Goal: Task Accomplishment & Management: Manage account settings

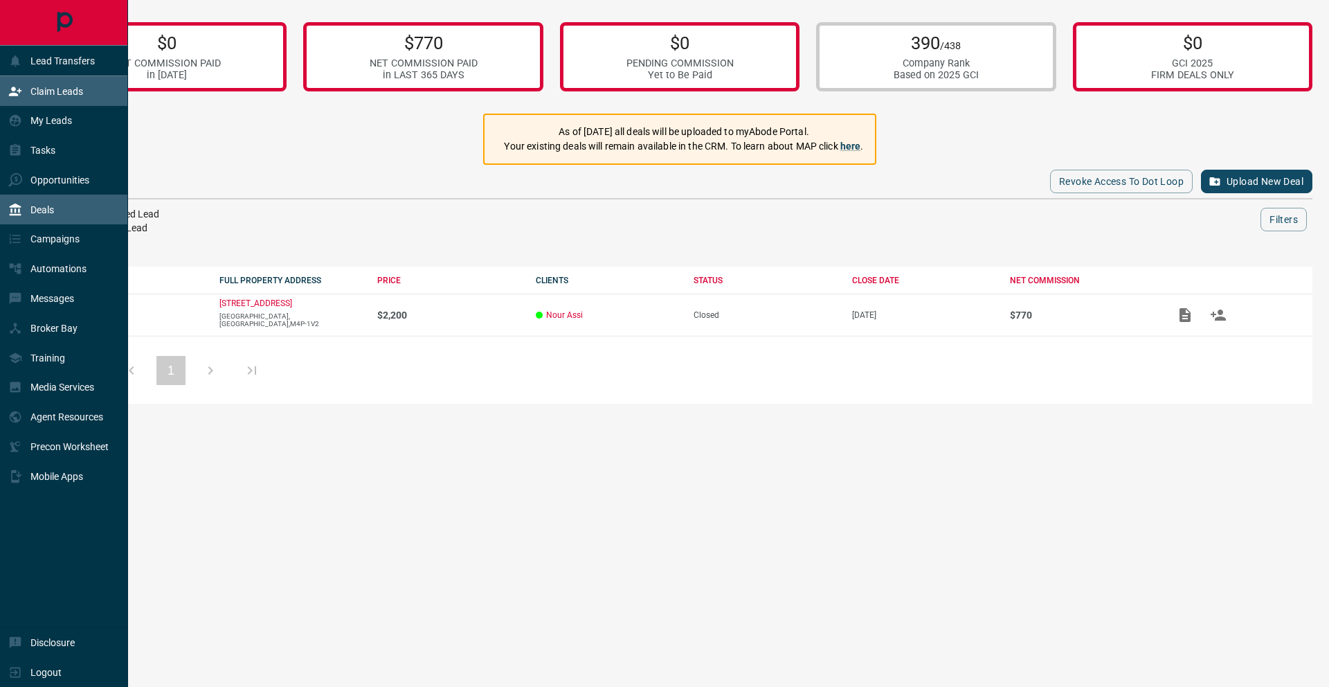
click at [64, 96] on p "Claim Leads" at bounding box center [56, 91] width 53 height 11
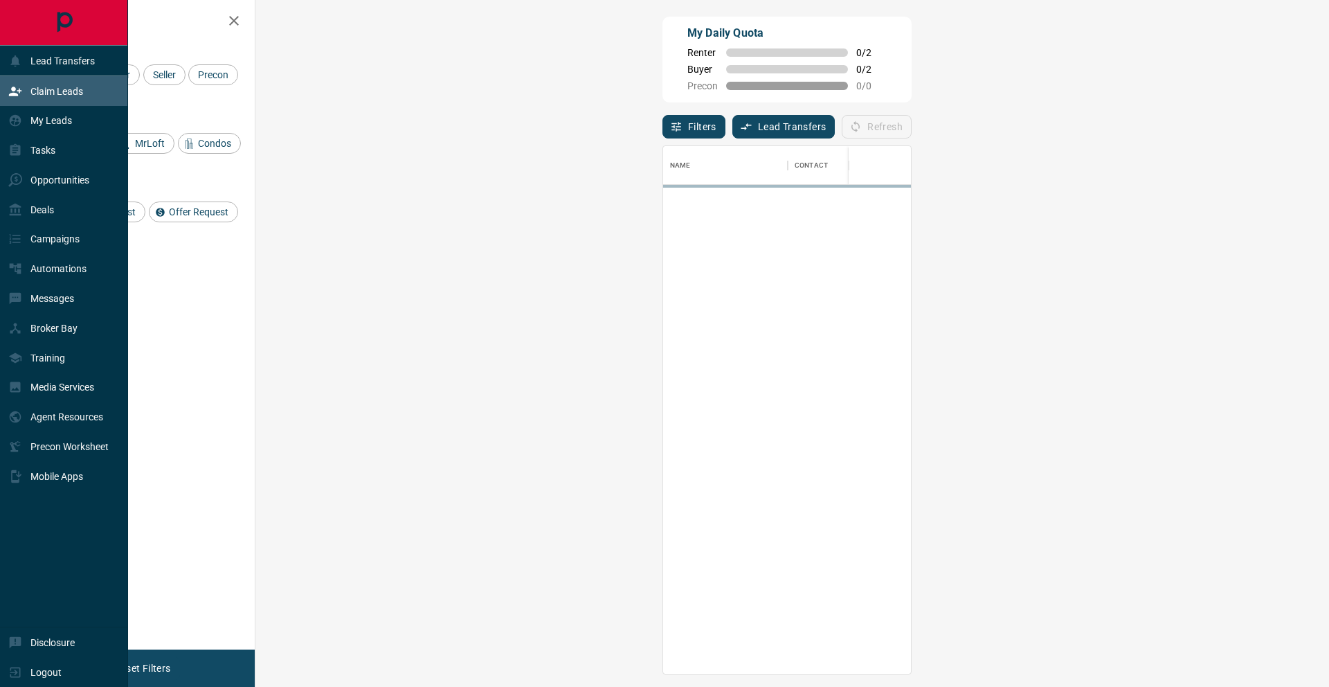
scroll to position [527, 1044]
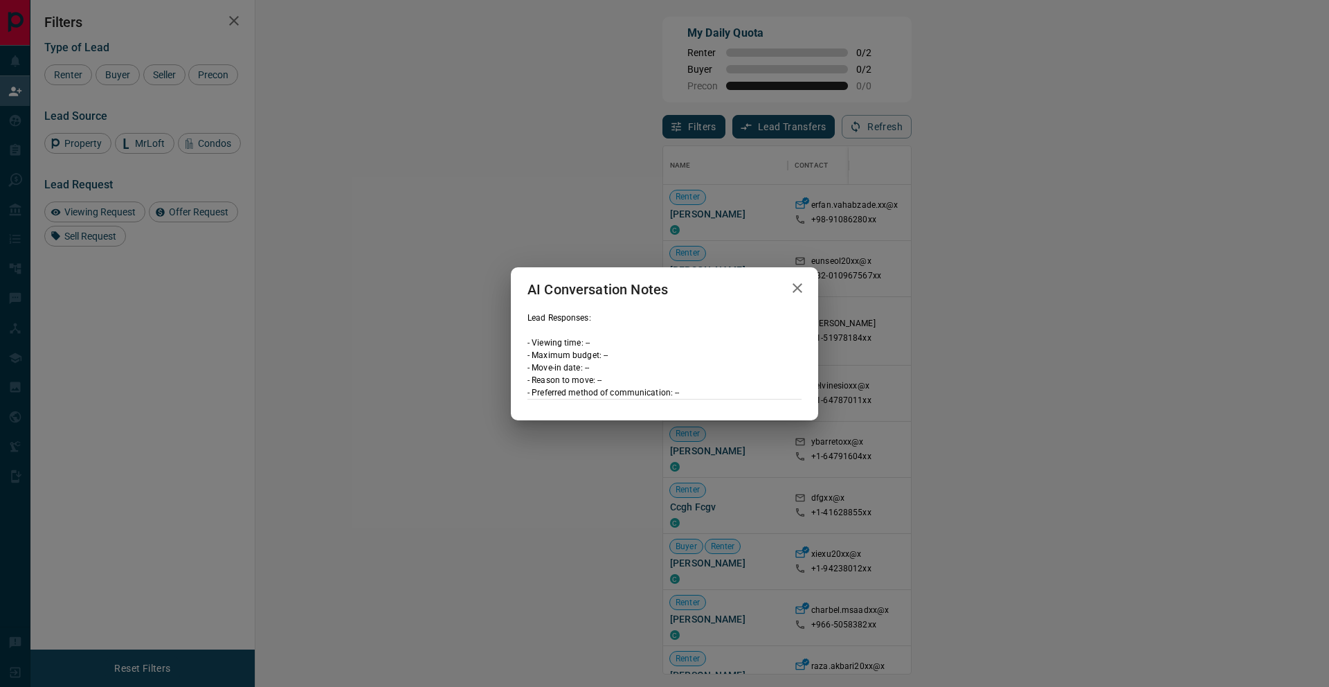
click at [800, 286] on icon "button" at bounding box center [797, 288] width 17 height 17
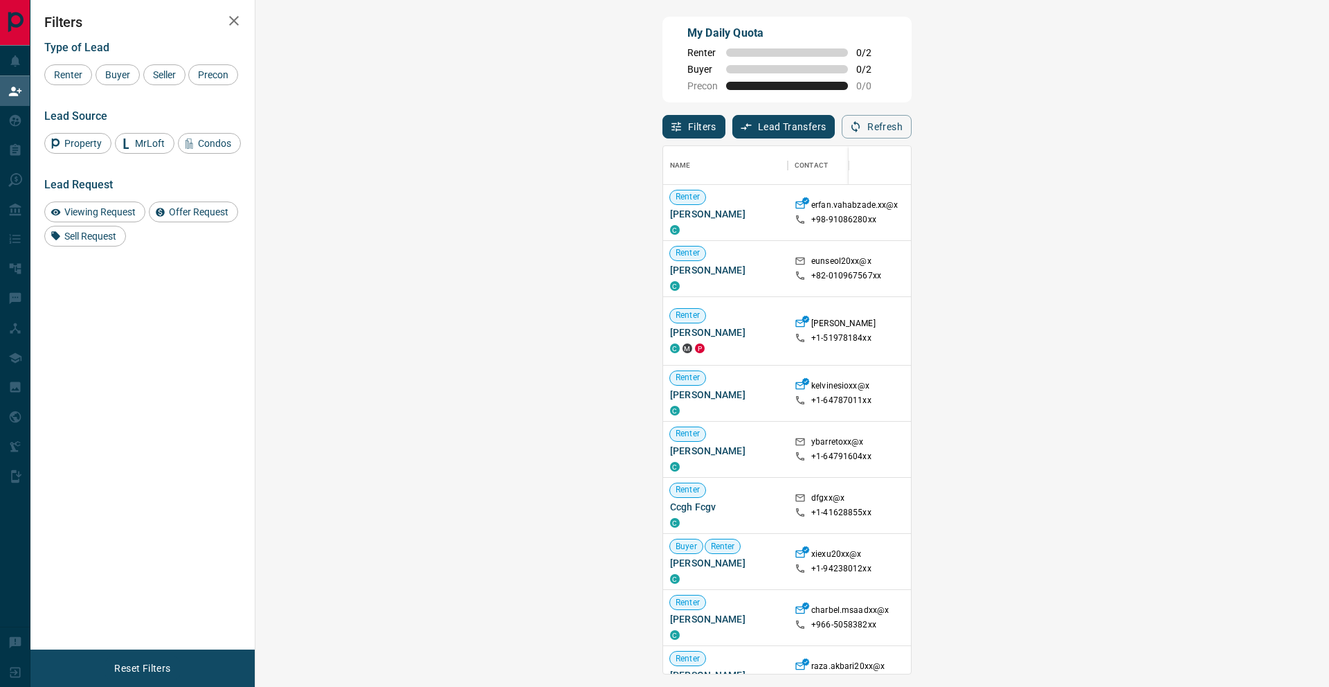
click at [1197, 453] on span "Viewing Request ( 5 )" at bounding box center [1235, 449] width 76 height 10
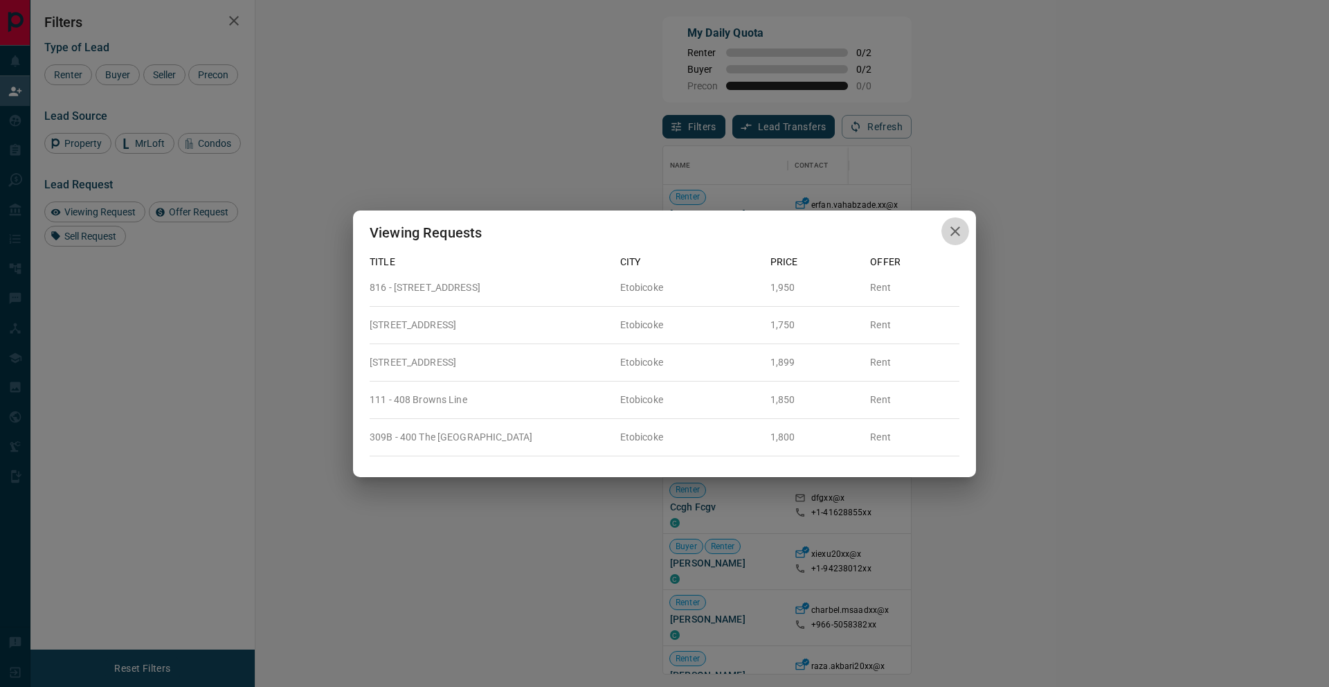
click at [947, 228] on icon "button" at bounding box center [955, 231] width 17 height 17
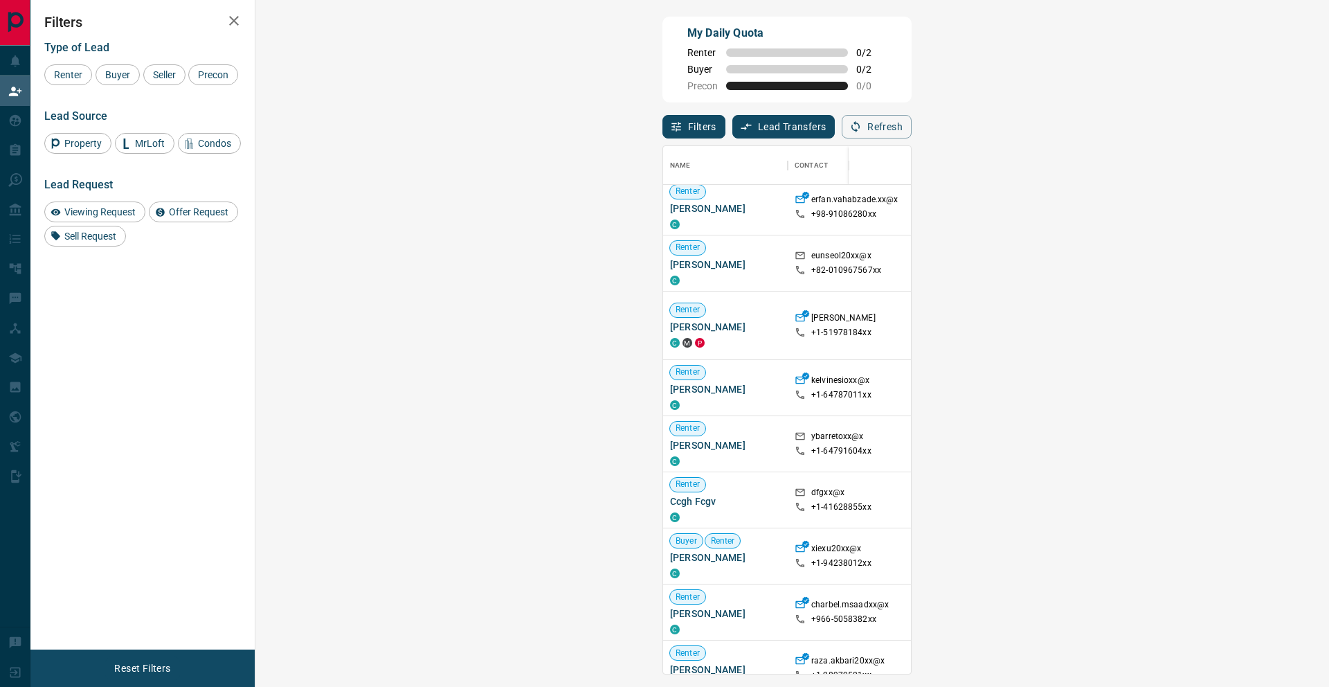
scroll to position [0, 0]
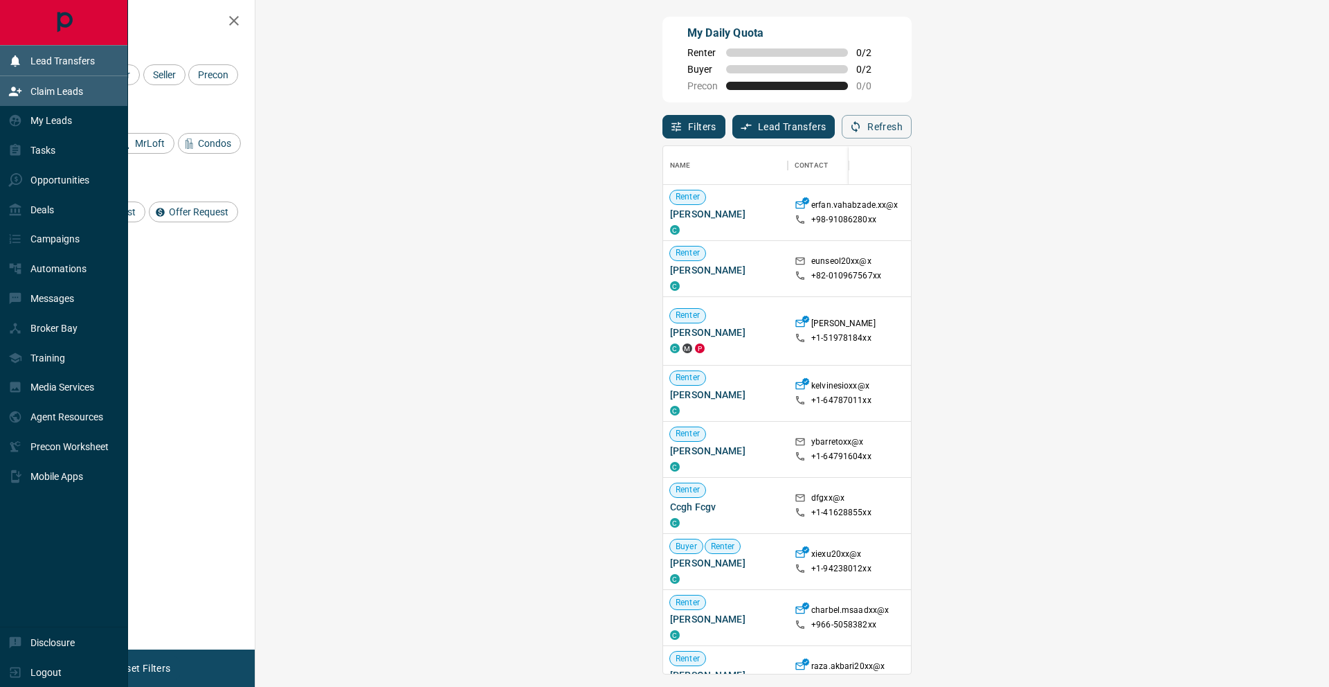
click at [68, 53] on div "Lead Transfers" at bounding box center [51, 60] width 87 height 23
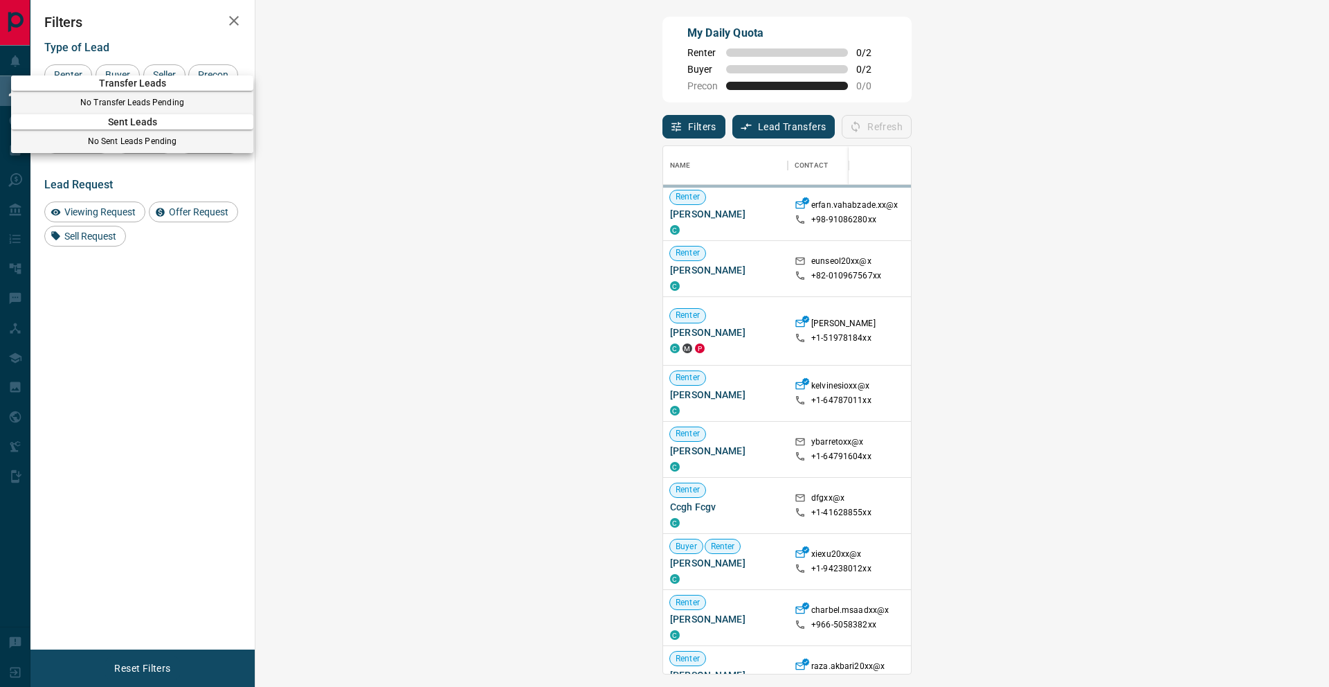
scroll to position [527, 1044]
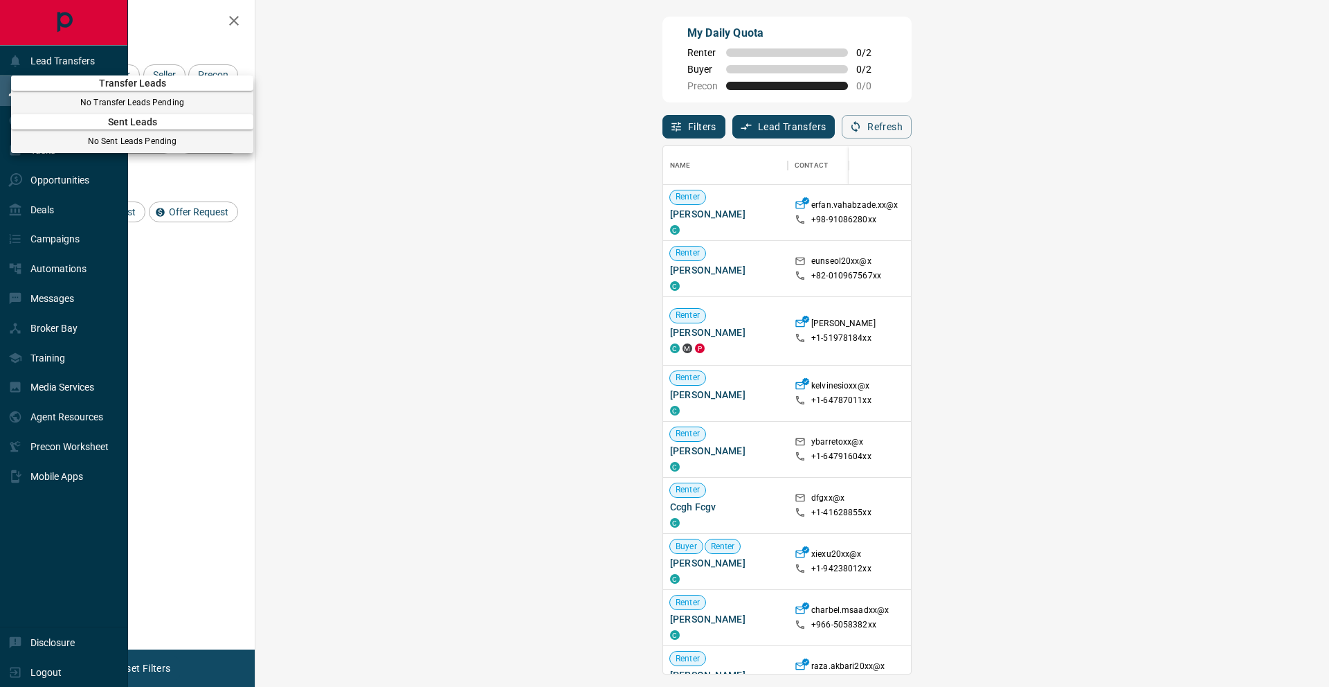
click at [48, 208] on div at bounding box center [664, 343] width 1329 height 687
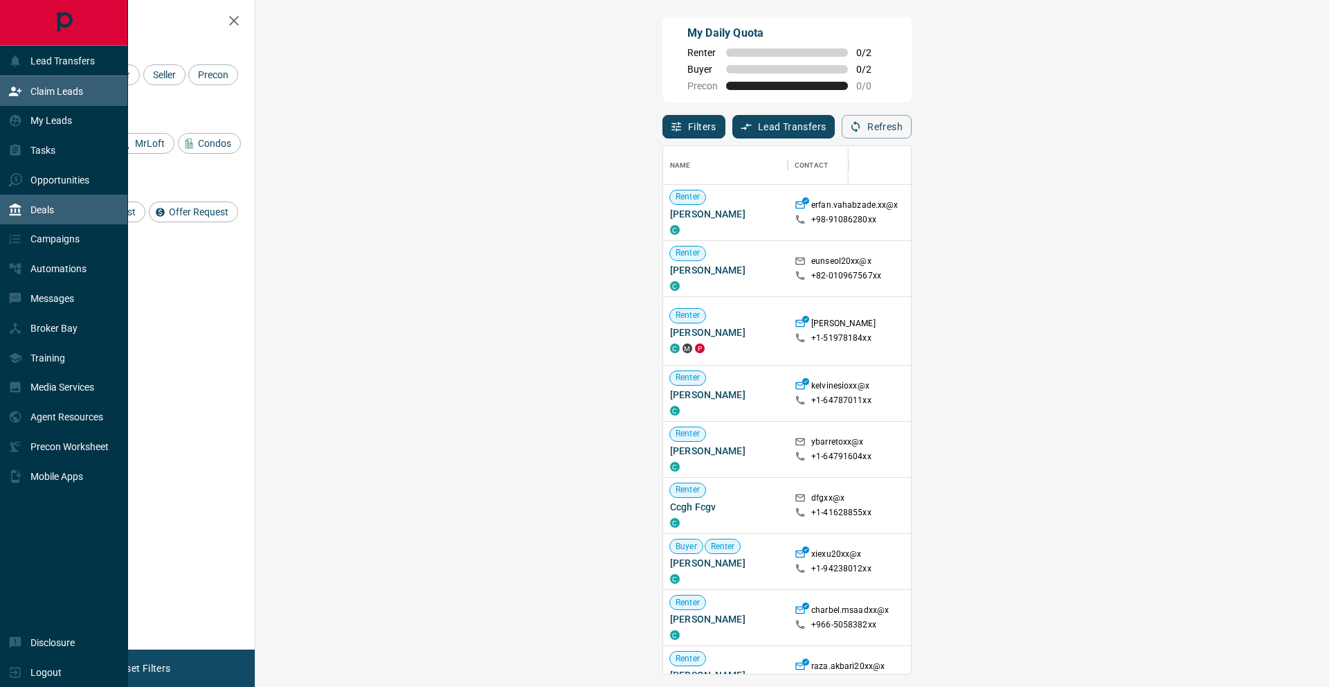
click at [38, 209] on p "Deals" at bounding box center [42, 209] width 24 height 11
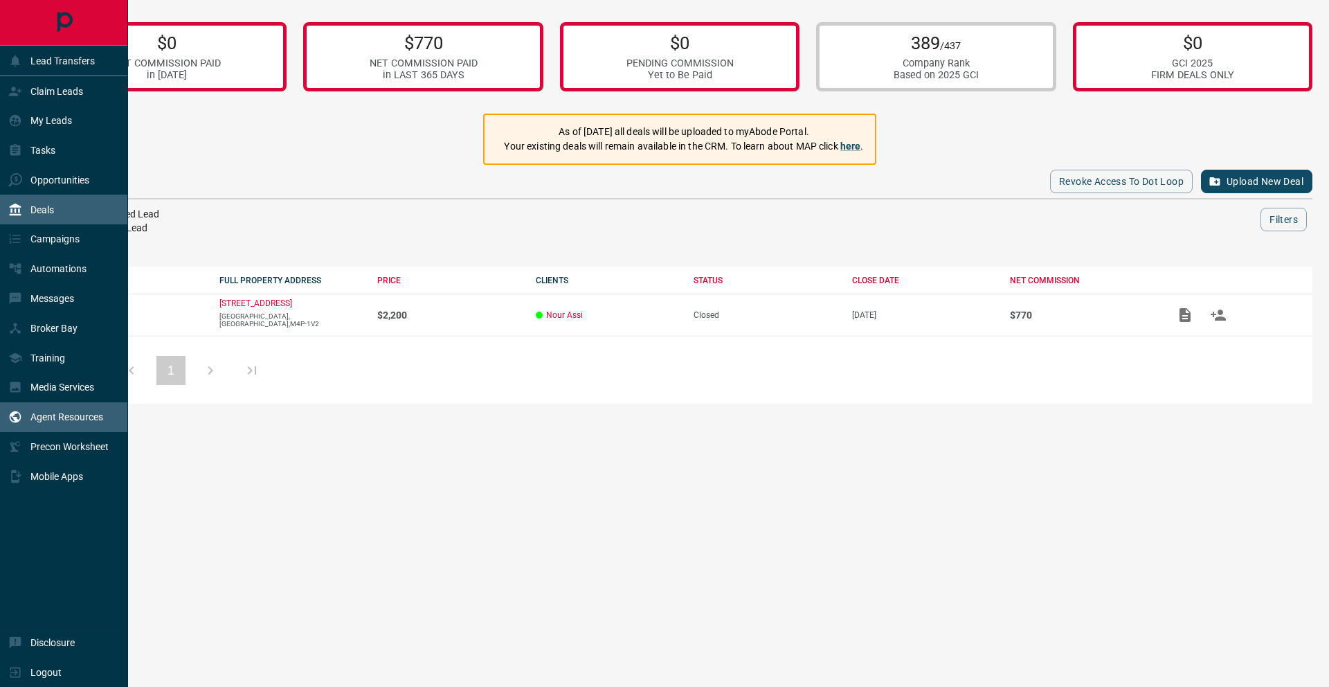
click at [91, 422] on div "Agent Resources" at bounding box center [55, 417] width 95 height 23
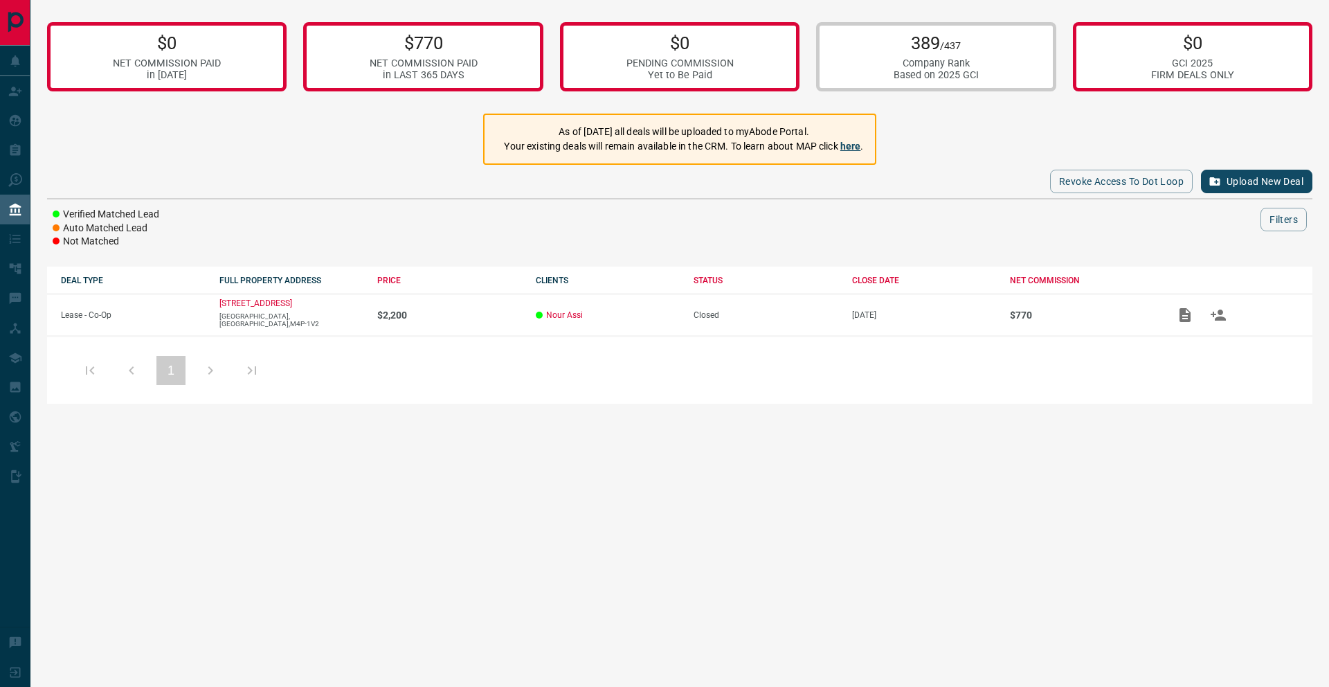
click at [859, 147] on link "here" at bounding box center [850, 145] width 21 height 11
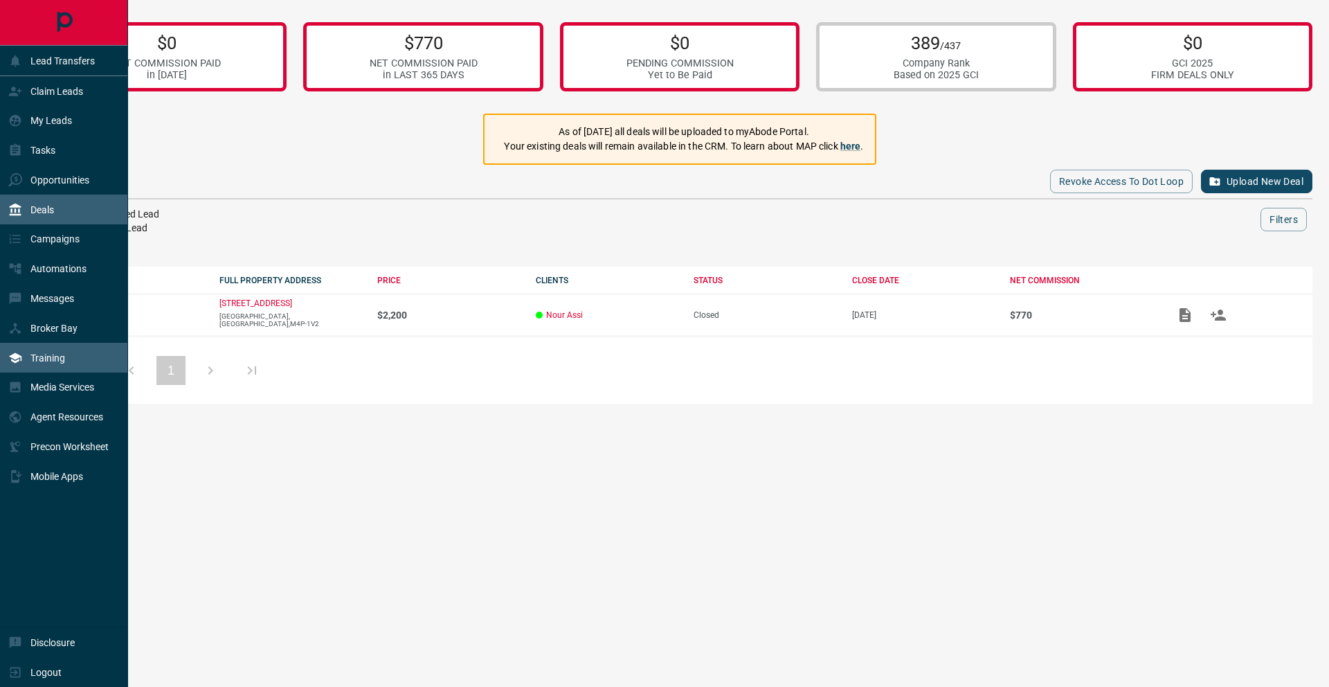
click at [91, 355] on div "Training" at bounding box center [64, 358] width 128 height 30
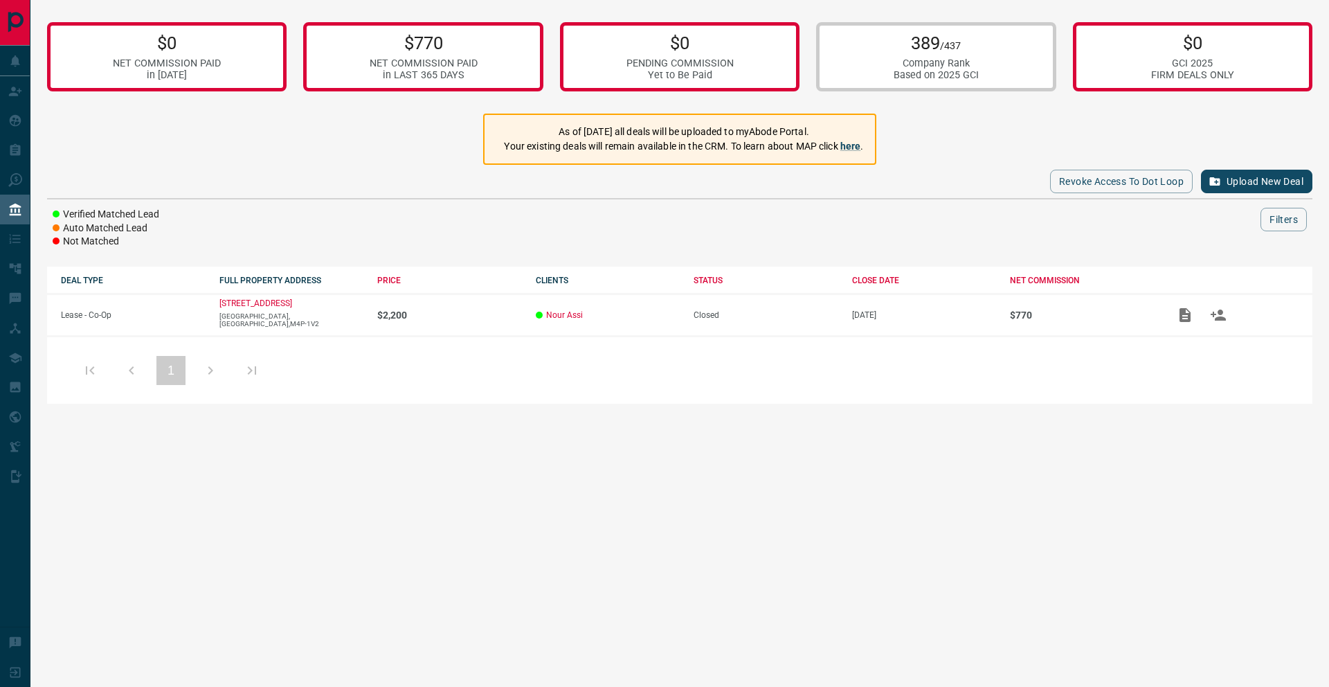
click at [1261, 187] on button "Upload New Deal" at bounding box center [1256, 182] width 111 height 24
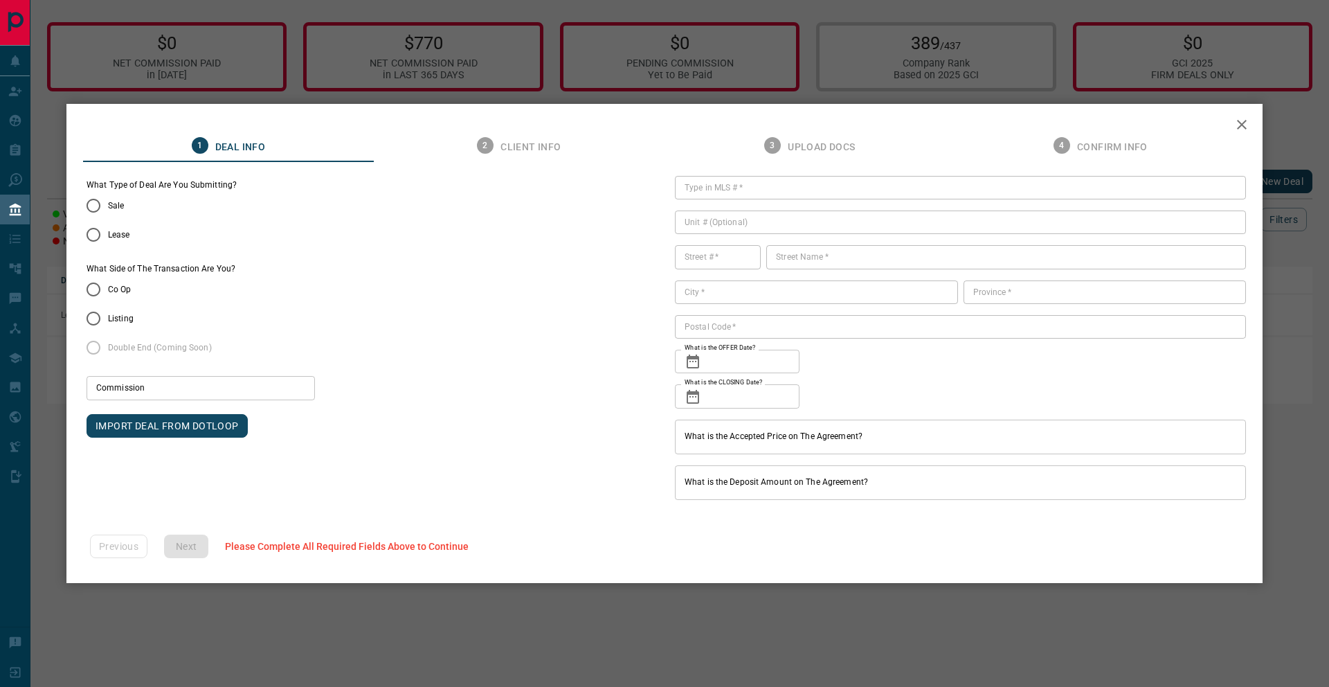
click at [1244, 124] on icon "button" at bounding box center [1241, 124] width 17 height 17
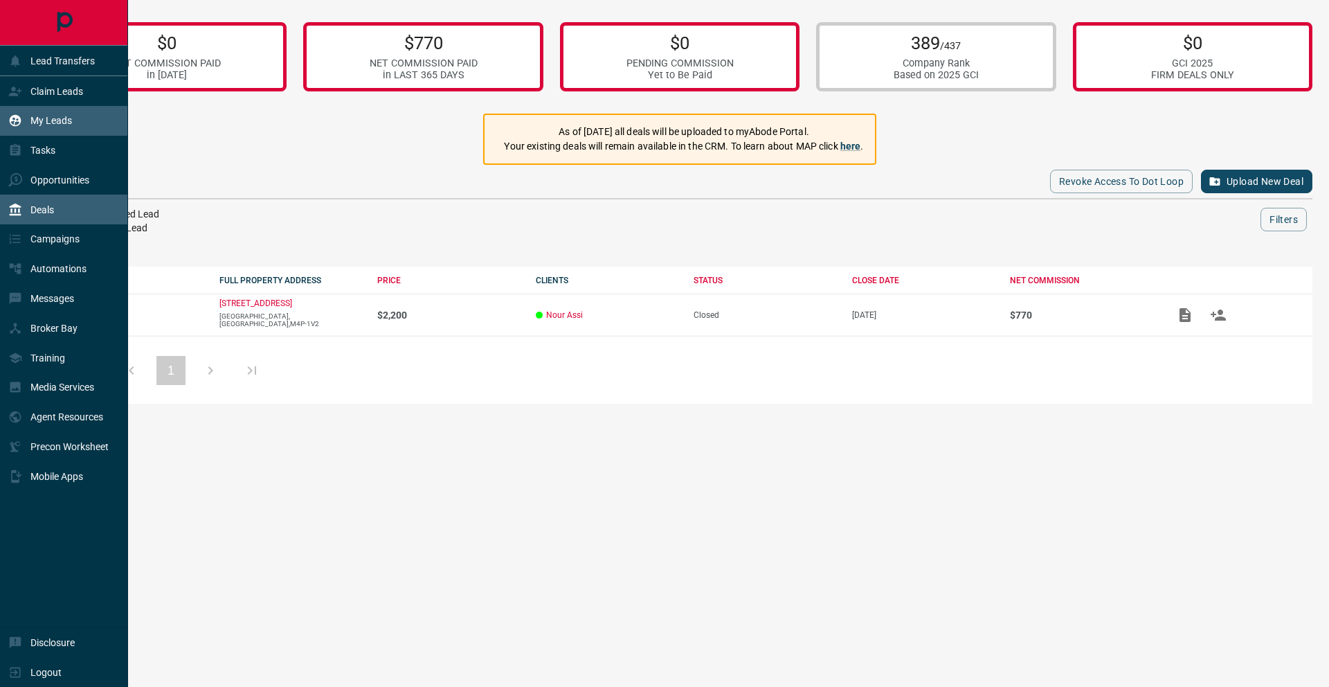
click at [46, 115] on p "My Leads" at bounding box center [51, 120] width 42 height 11
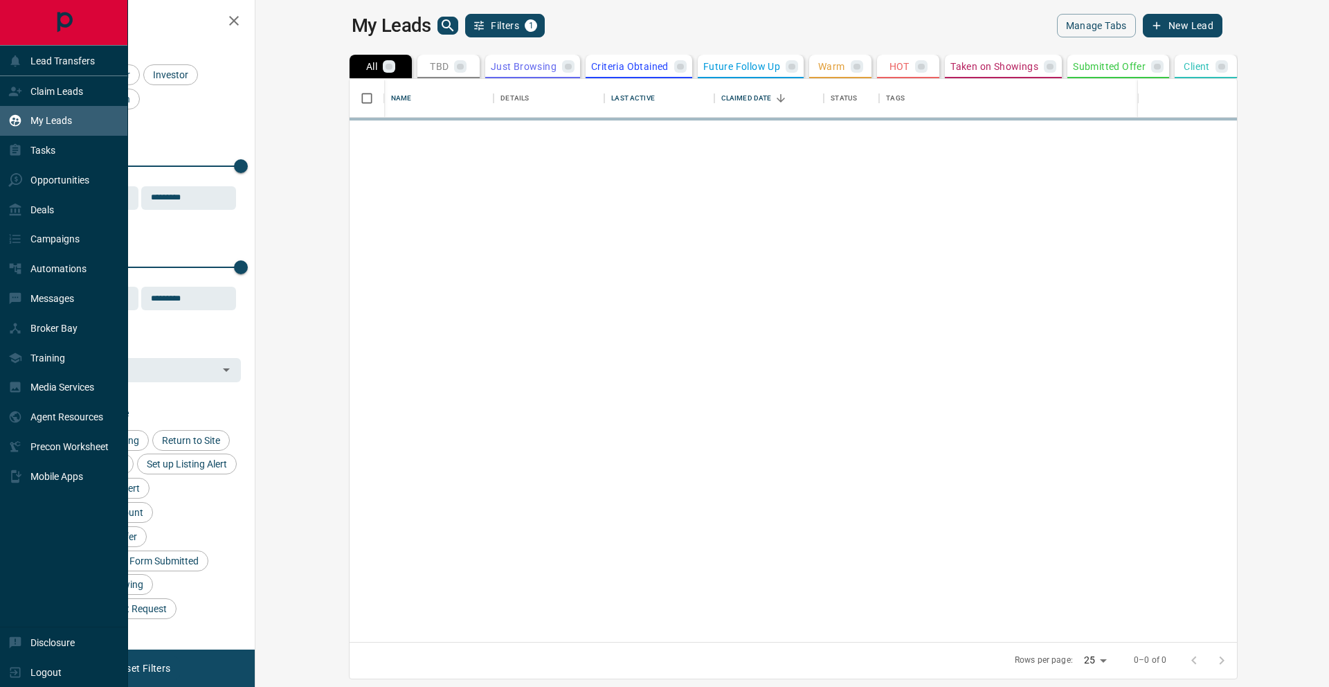
scroll to position [563, 1067]
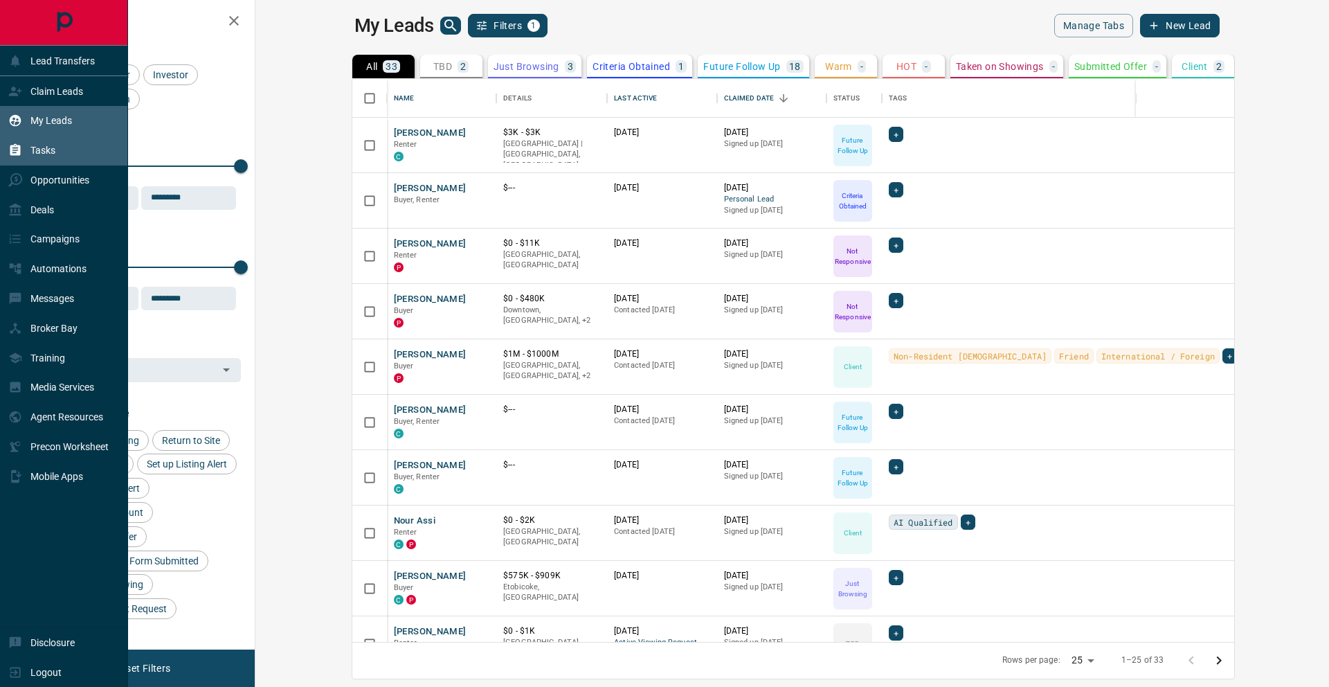
click at [46, 149] on p "Tasks" at bounding box center [42, 150] width 25 height 11
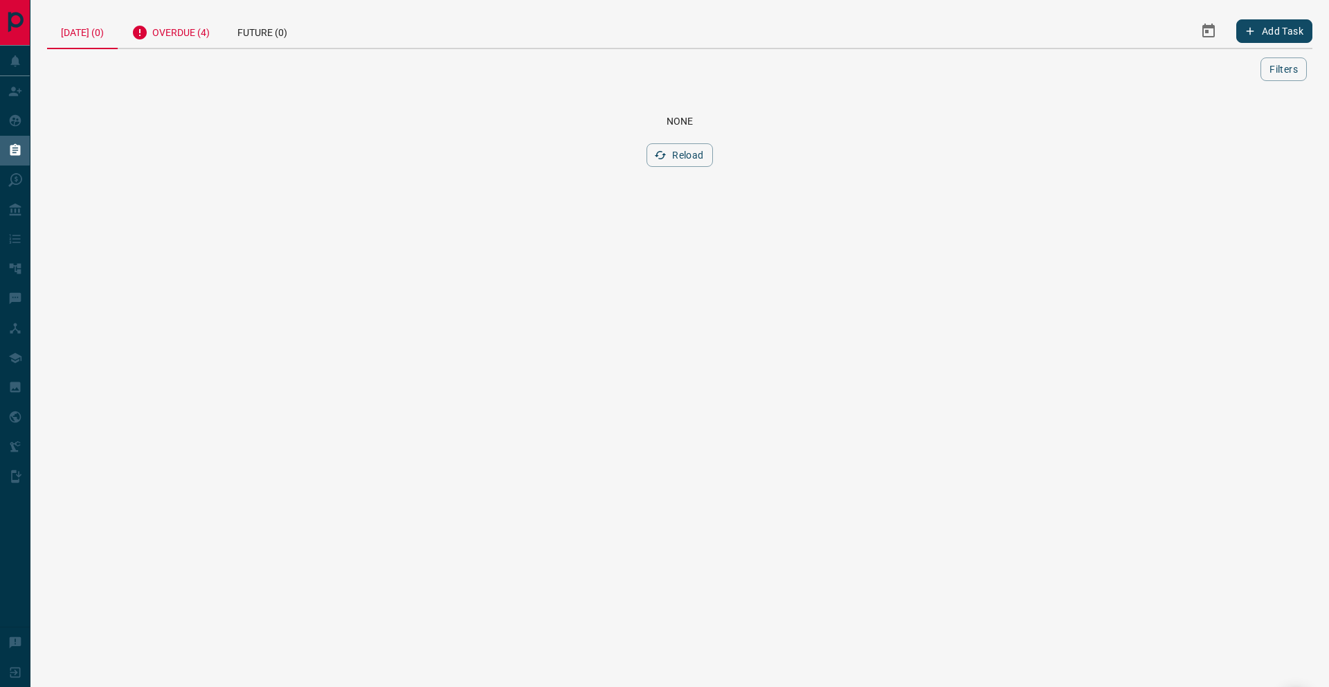
click at [177, 36] on div "Overdue (4)" at bounding box center [171, 31] width 106 height 34
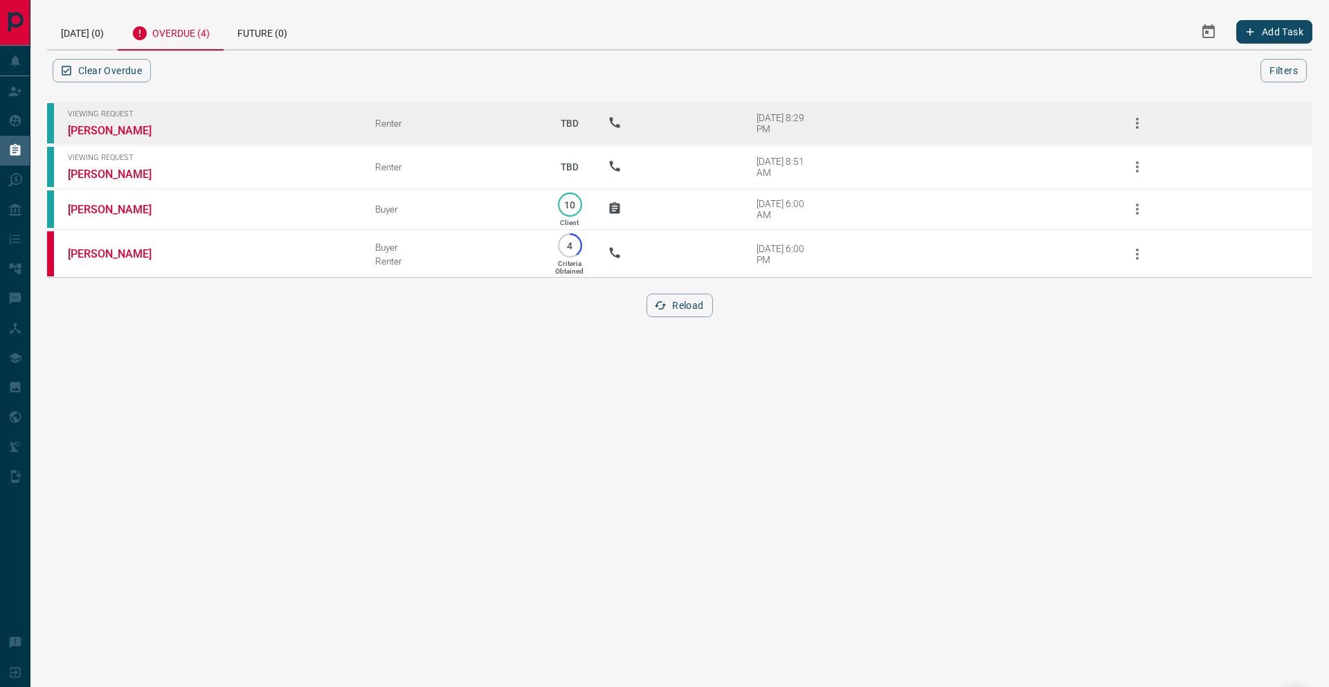
click at [1137, 120] on icon "button" at bounding box center [1137, 123] width 17 height 17
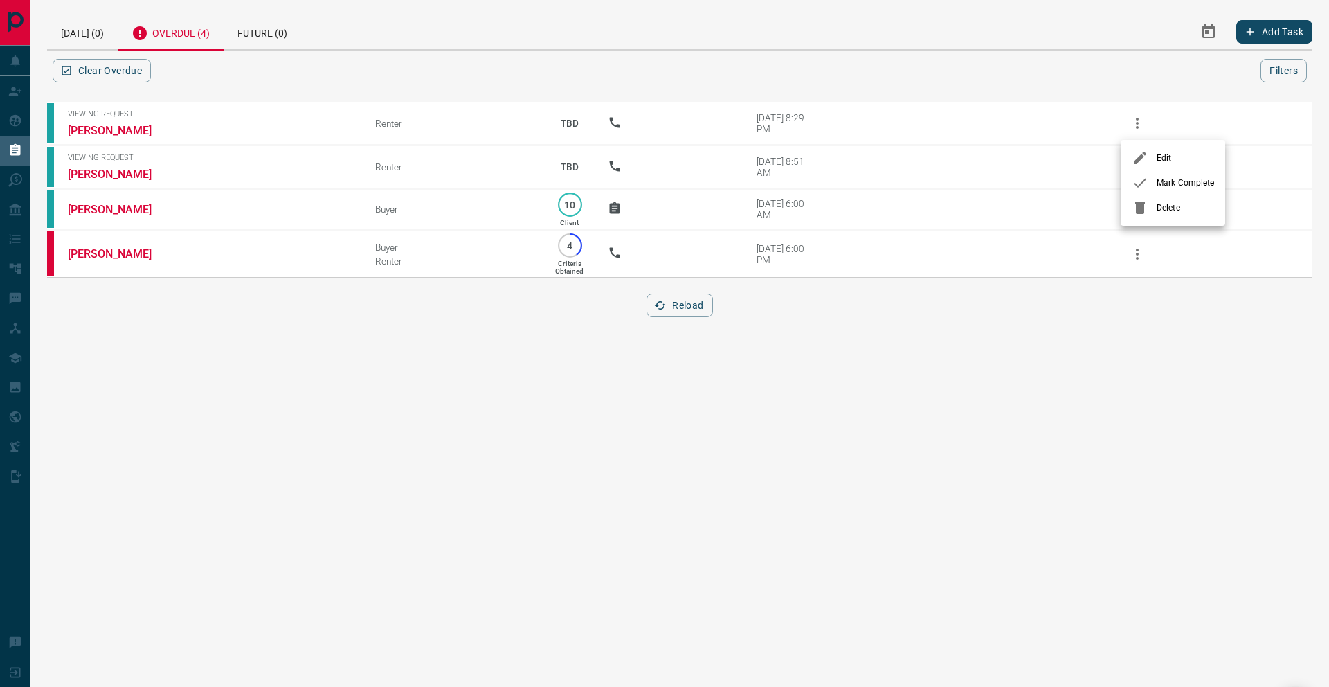
click at [1209, 215] on li "Delete" at bounding box center [1172, 207] width 105 height 25
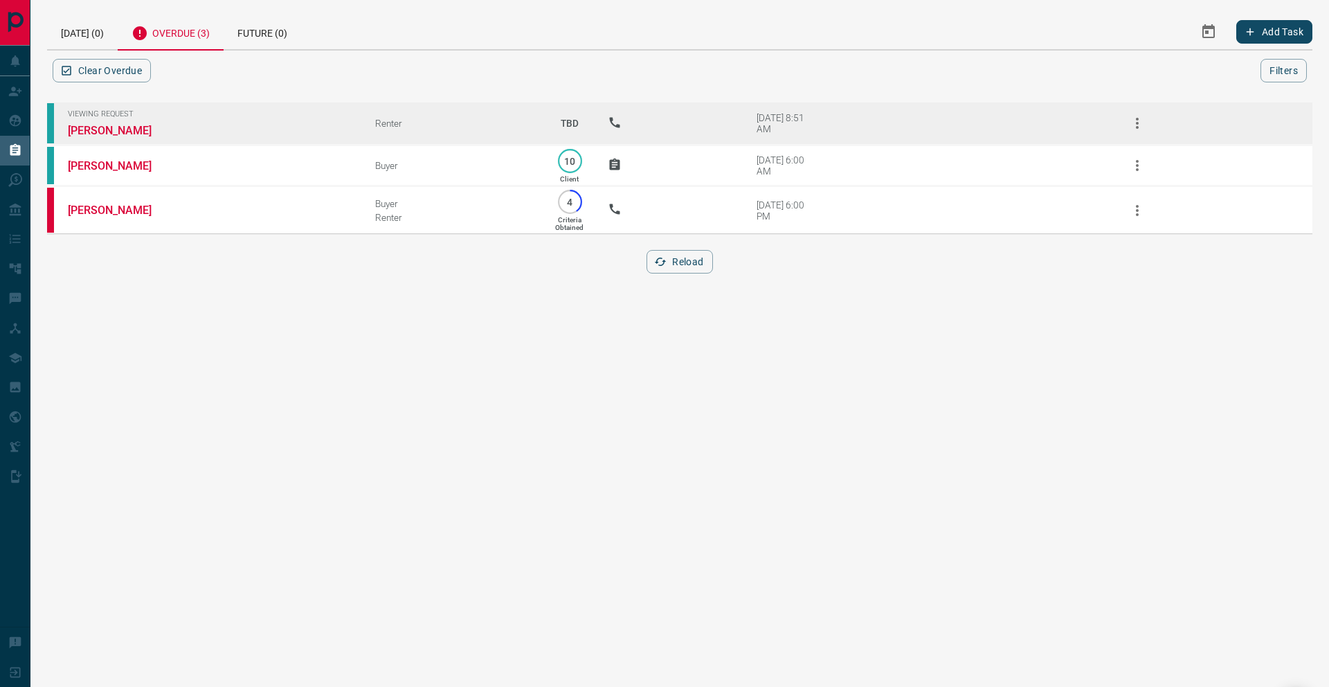
click at [1137, 118] on icon "button" at bounding box center [1137, 123] width 3 height 11
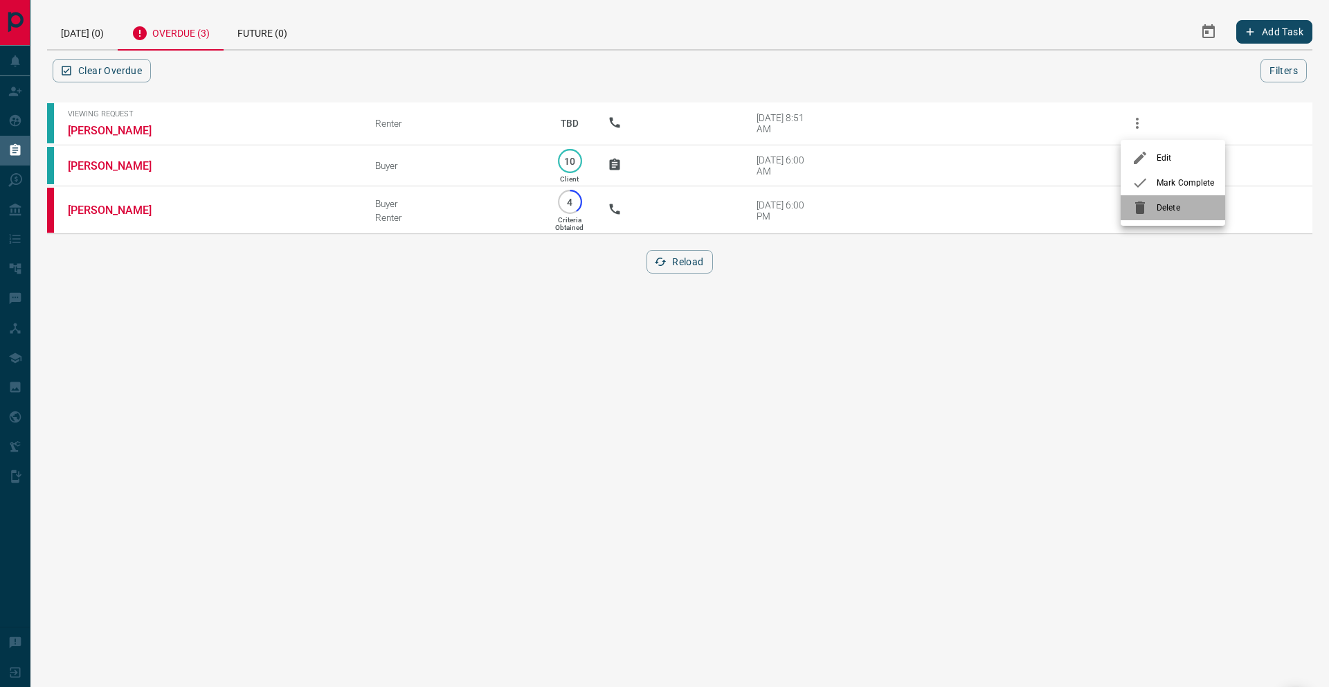
click at [1156, 208] on span "Delete" at bounding box center [1184, 207] width 57 height 12
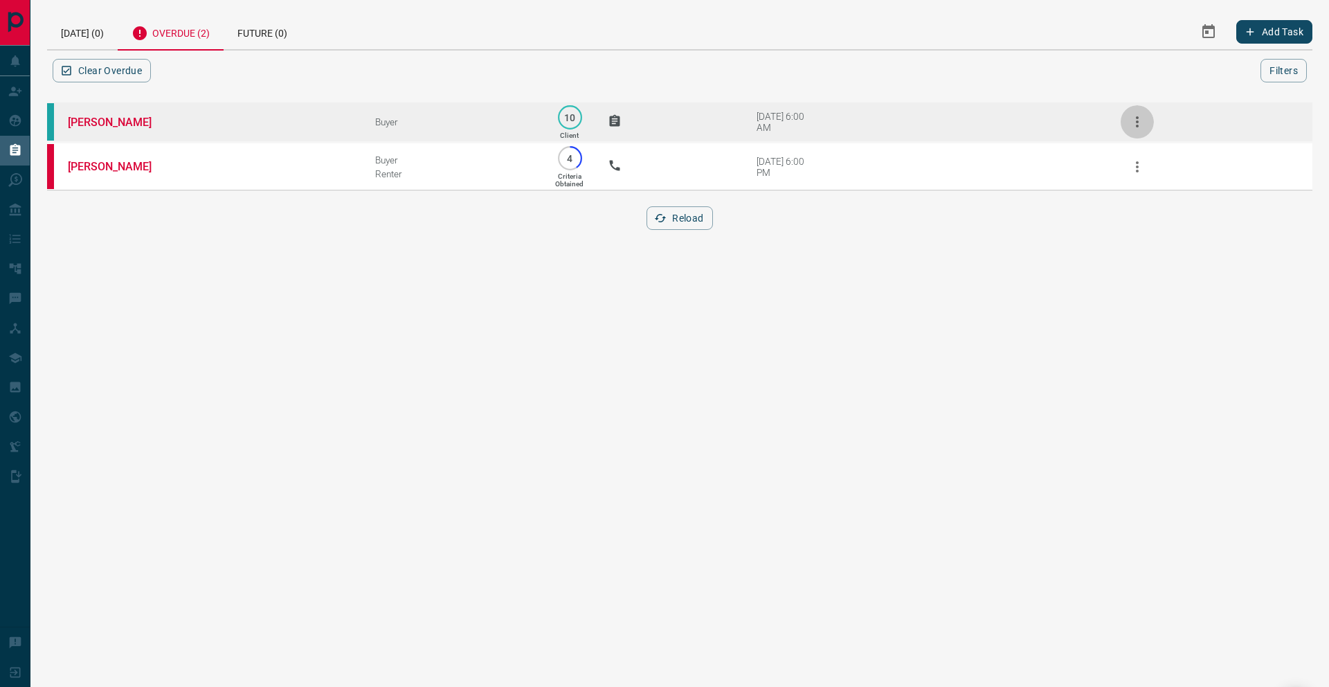
click at [1146, 122] on button "button" at bounding box center [1136, 121] width 33 height 33
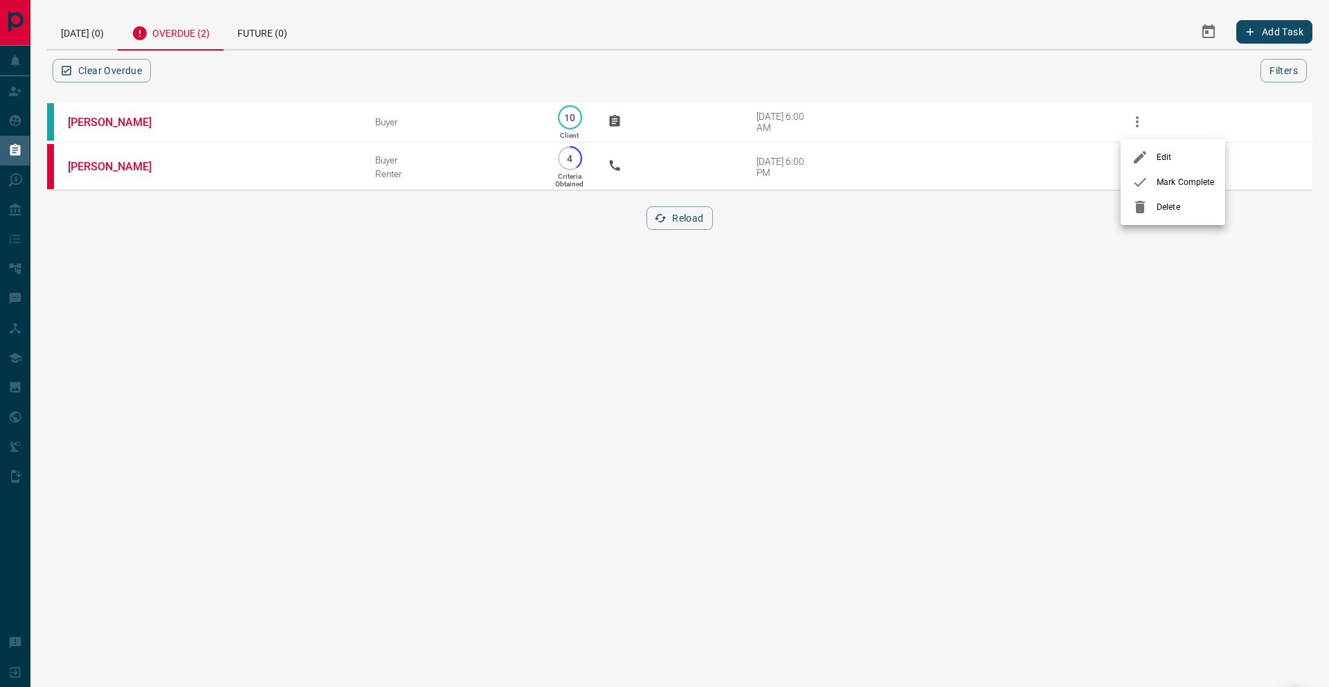
click at [1147, 211] on icon at bounding box center [1140, 207] width 17 height 17
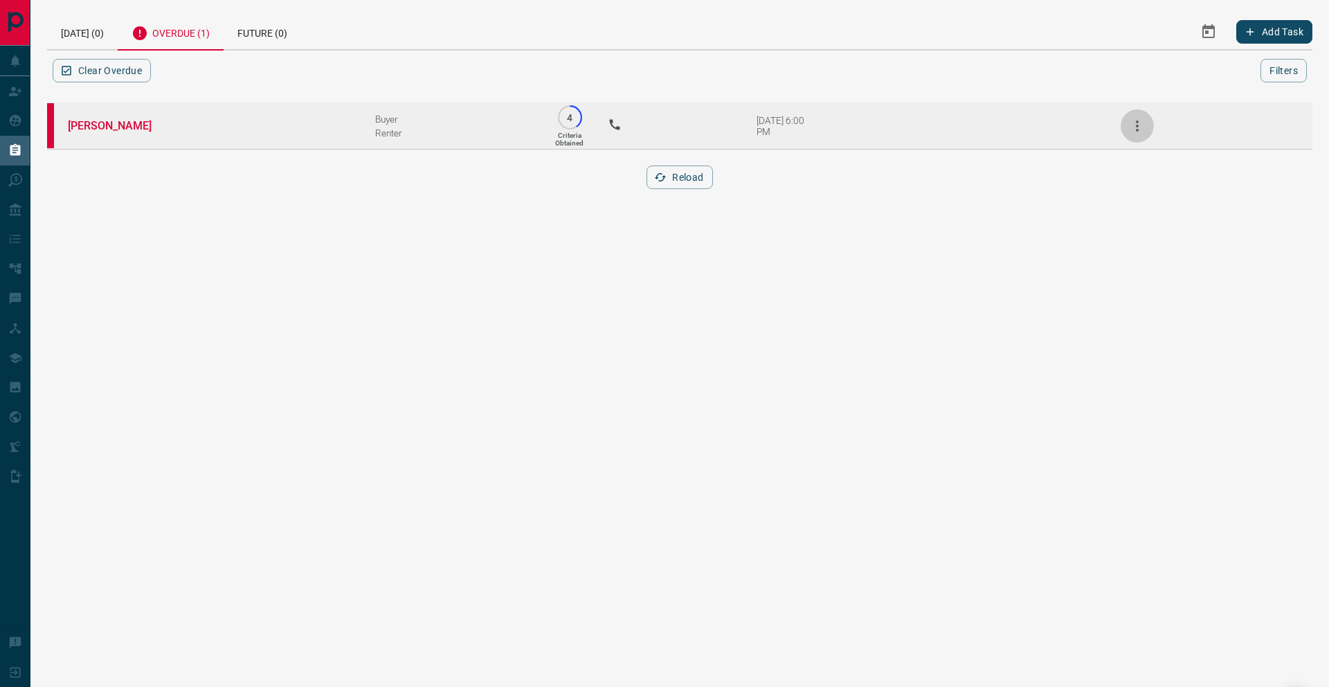
click at [1141, 121] on icon "button" at bounding box center [1137, 126] width 17 height 17
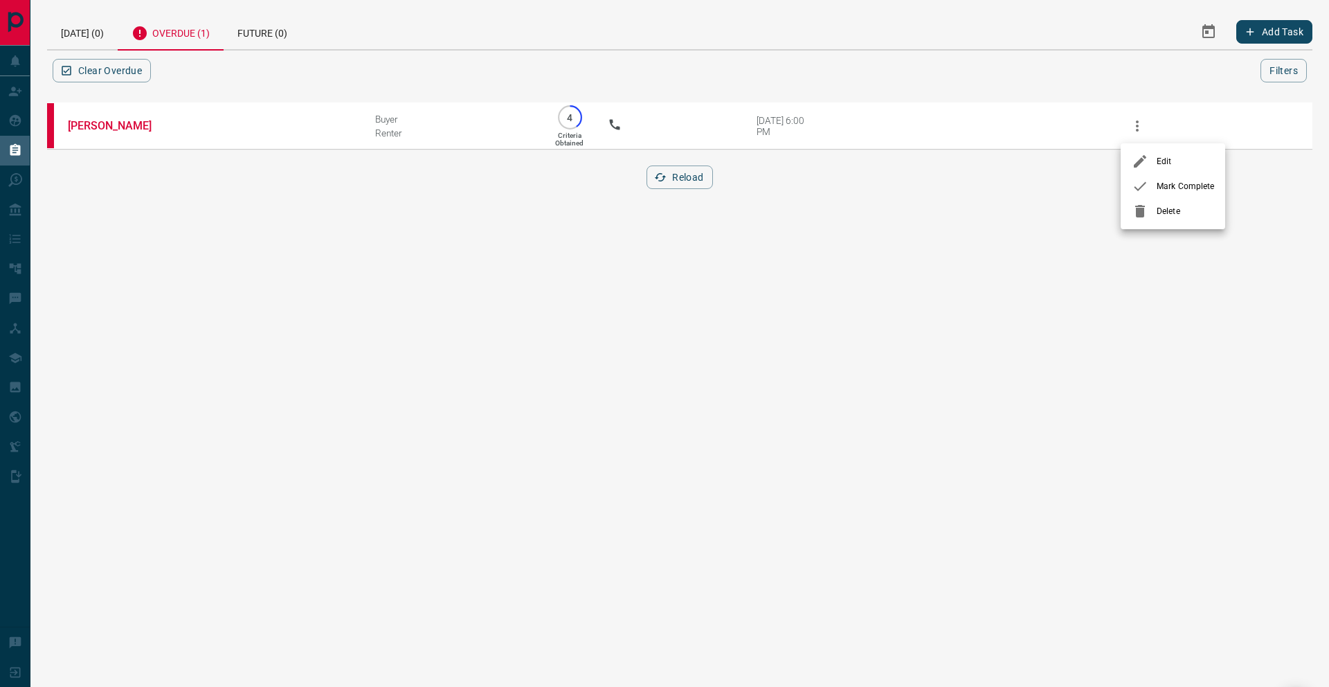
click at [1165, 215] on span "Delete" at bounding box center [1184, 211] width 57 height 12
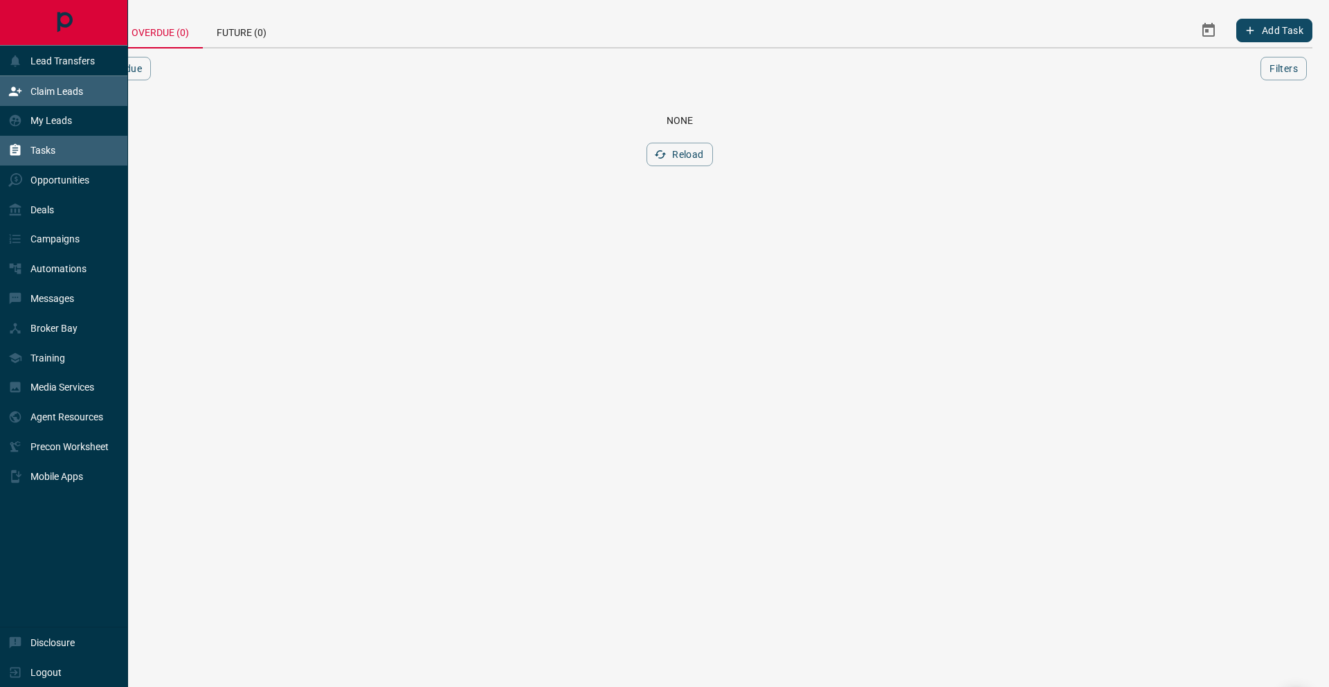
click at [88, 89] on div "Claim Leads" at bounding box center [64, 91] width 128 height 30
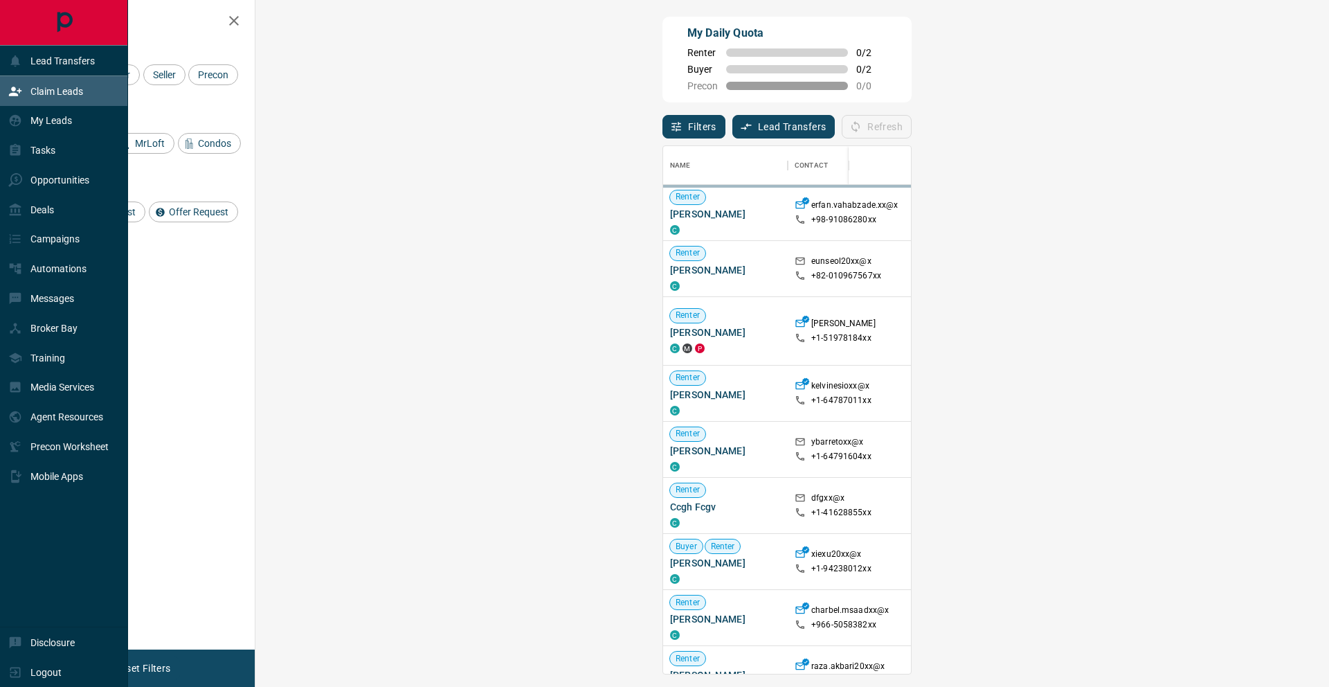
scroll to position [527, 1044]
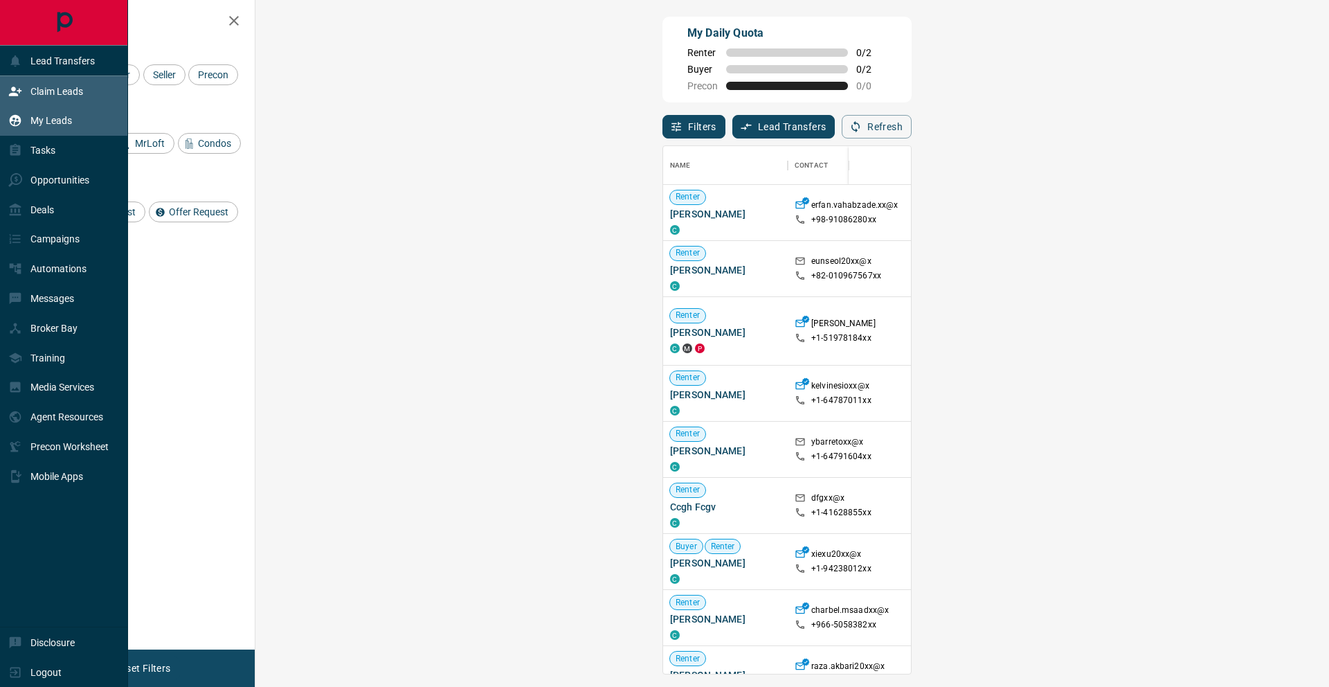
click at [75, 131] on div "My Leads" at bounding box center [64, 121] width 128 height 30
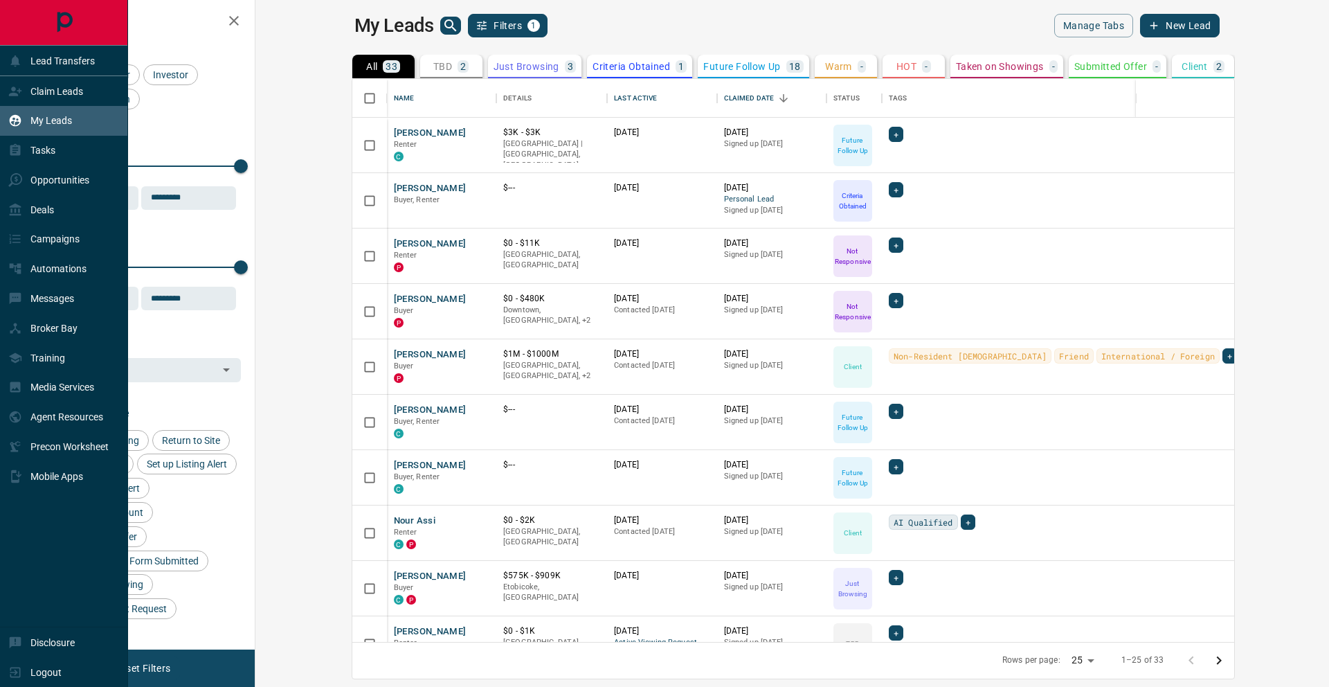
scroll to position [563, 1067]
click at [75, 107] on div "My Leads" at bounding box center [64, 121] width 128 height 30
click at [79, 94] on p "Claim Leads" at bounding box center [56, 91] width 53 height 11
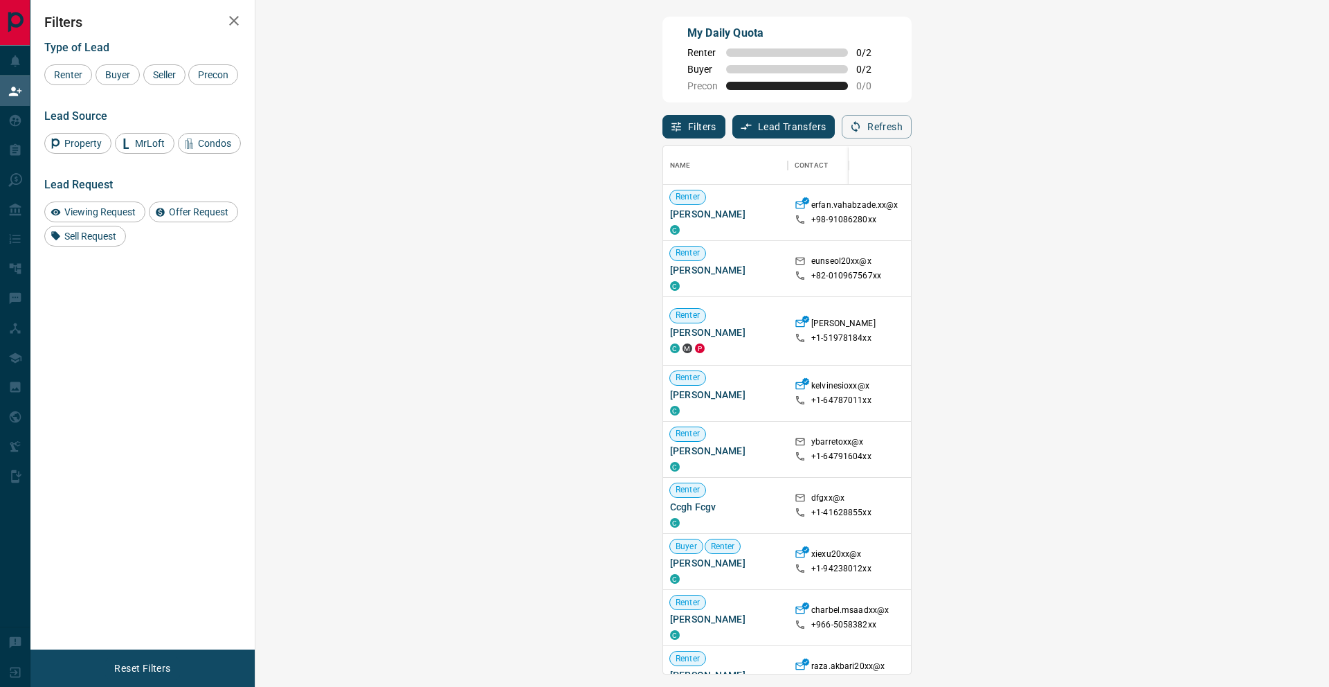
click at [662, 122] on button "Filters" at bounding box center [693, 127] width 63 height 24
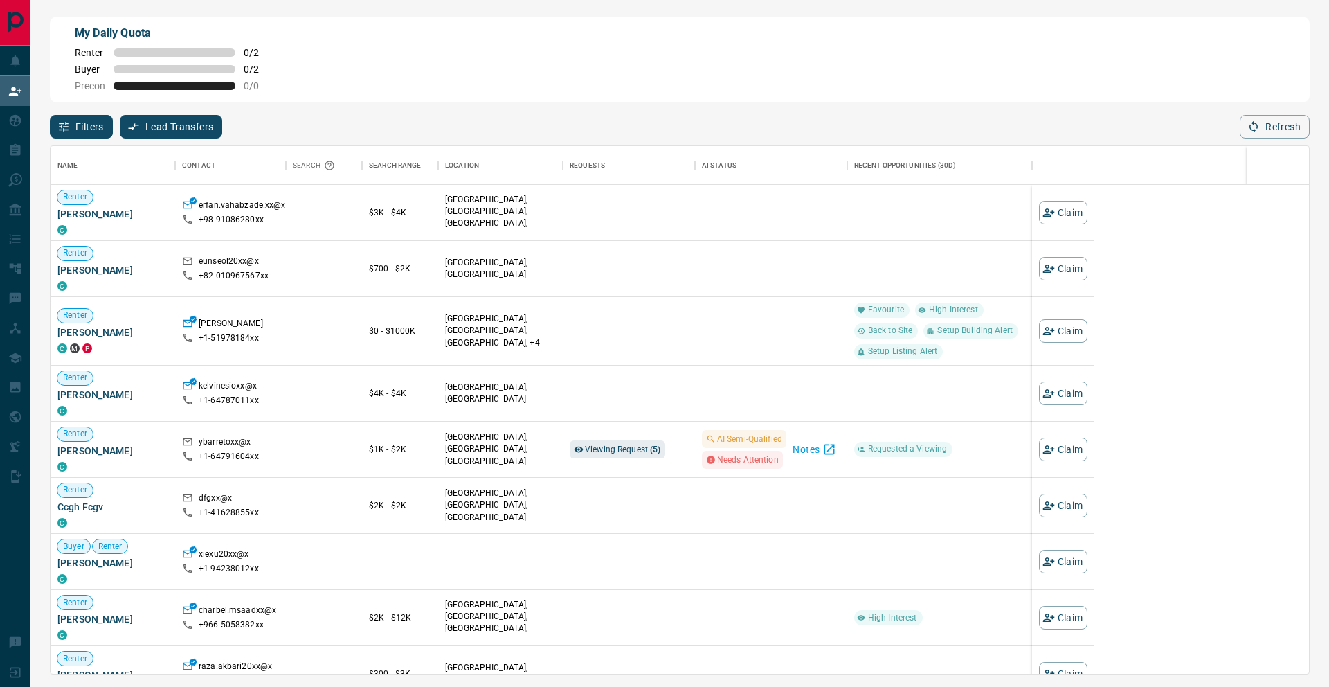
scroll to position [527, 1258]
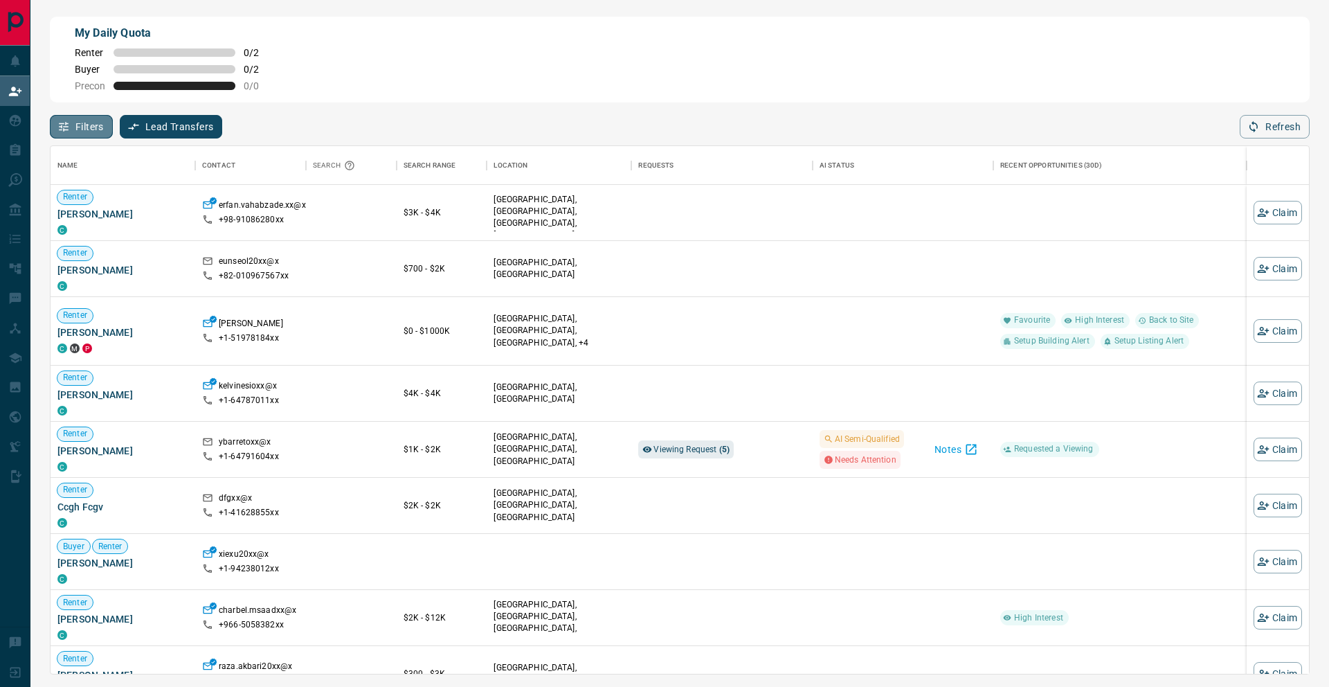
click at [97, 126] on button "Filters" at bounding box center [81, 127] width 63 height 24
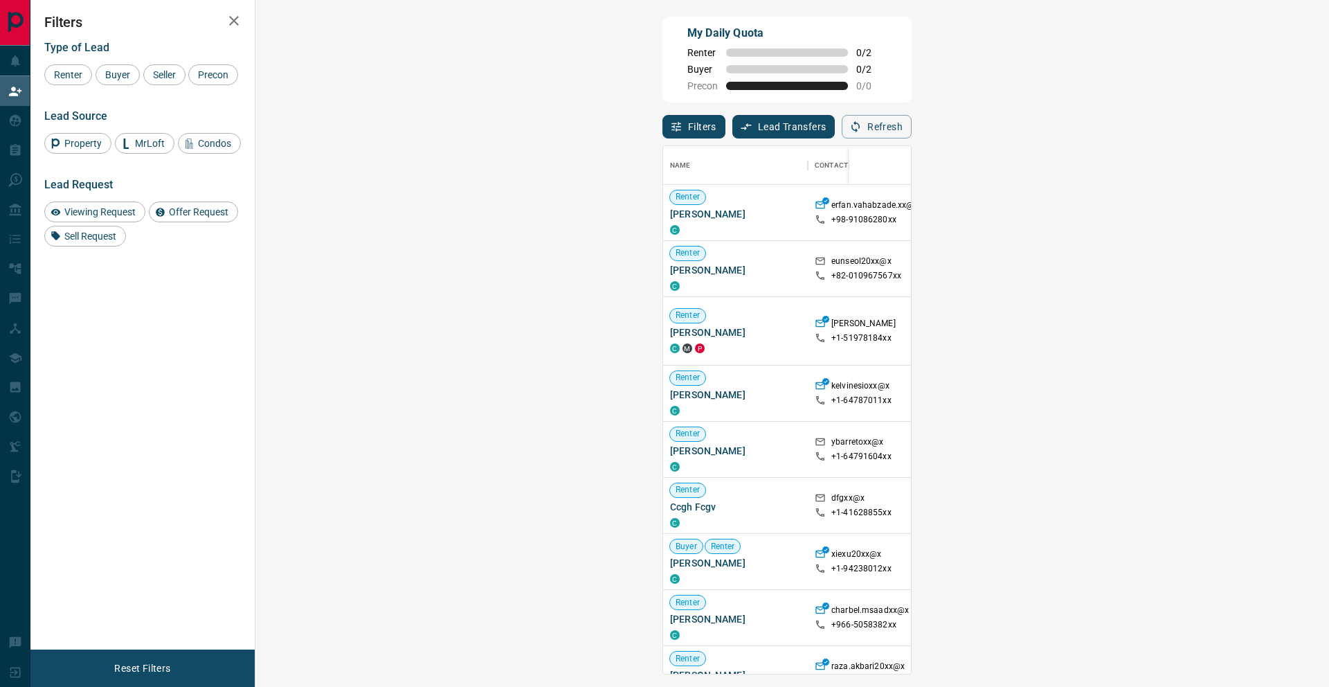
scroll to position [527, 1044]
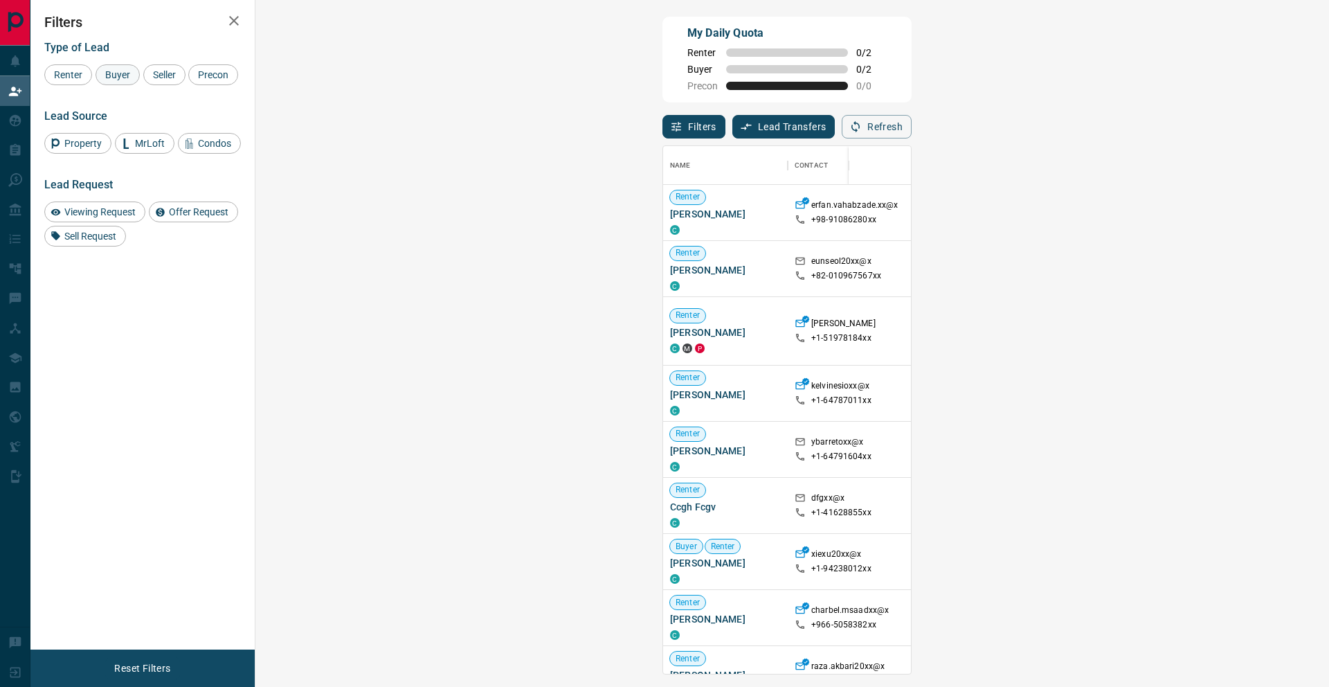
click at [109, 72] on span "Buyer" at bounding box center [117, 74] width 35 height 11
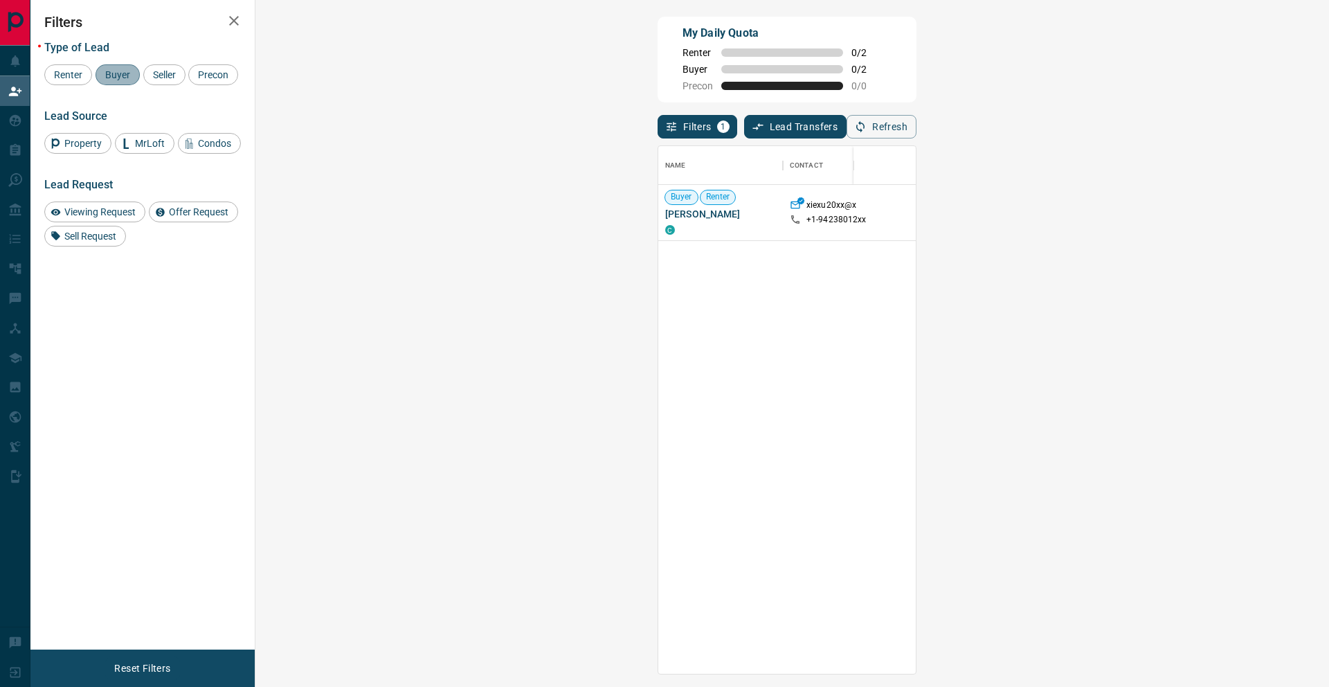
click at [108, 72] on span "Buyer" at bounding box center [117, 74] width 35 height 11
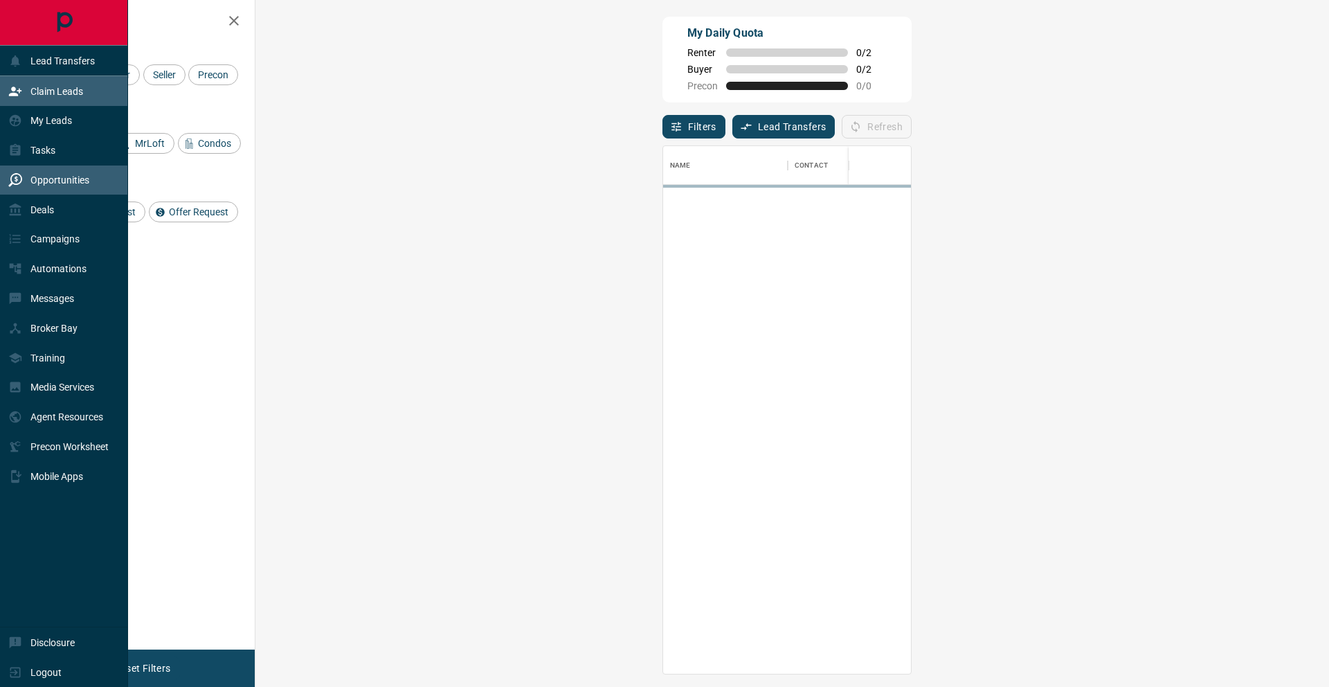
click at [100, 183] on div "Opportunities" at bounding box center [64, 180] width 128 height 30
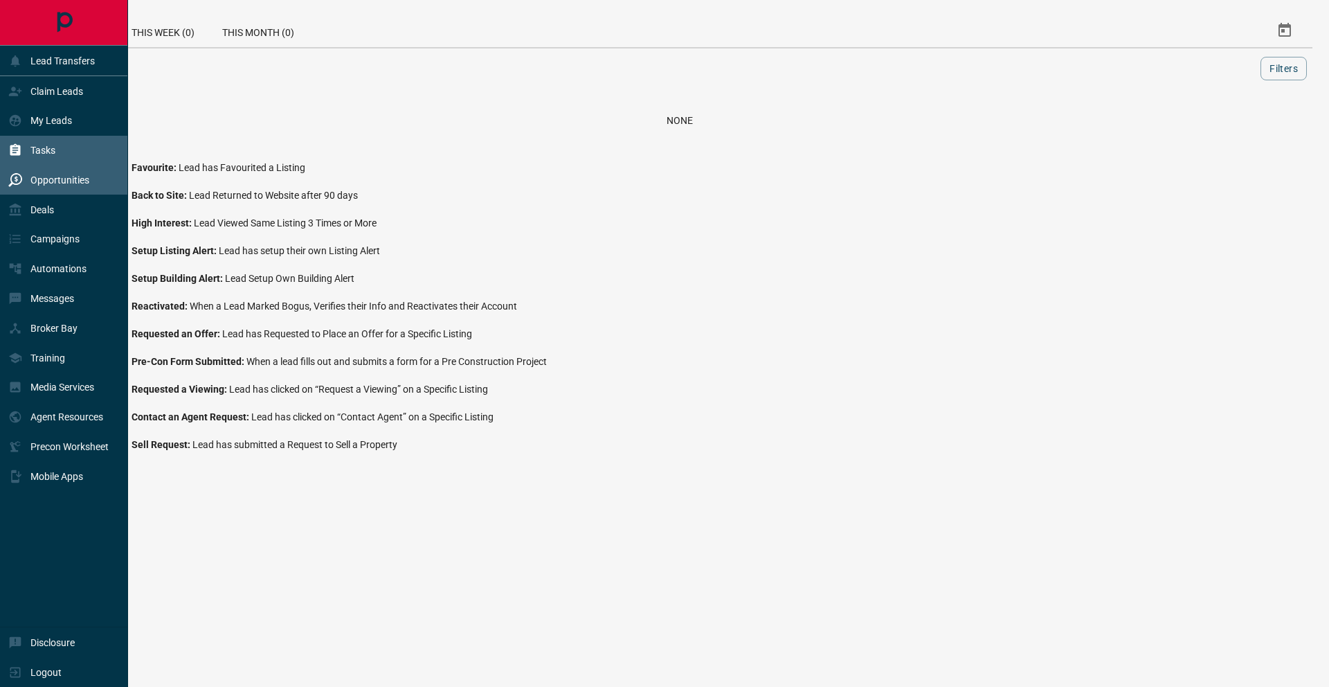
click at [88, 158] on div "Tasks" at bounding box center [64, 151] width 128 height 30
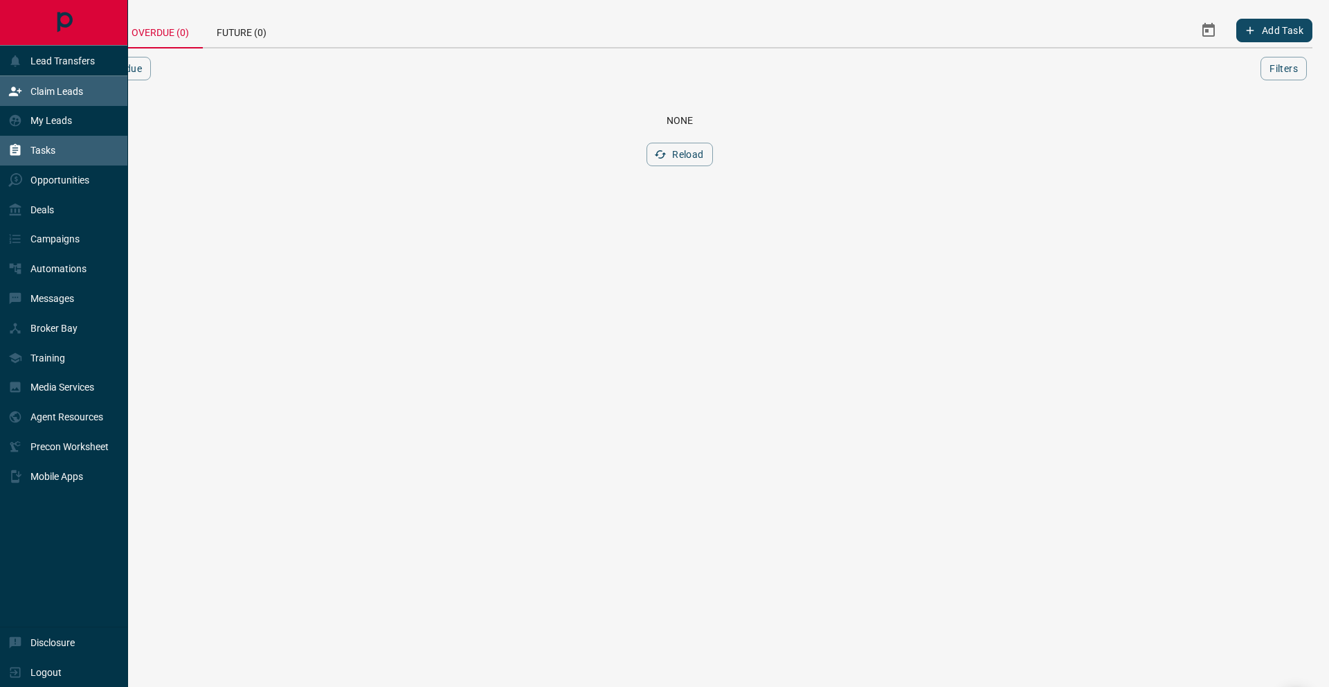
click at [78, 89] on p "Claim Leads" at bounding box center [56, 91] width 53 height 11
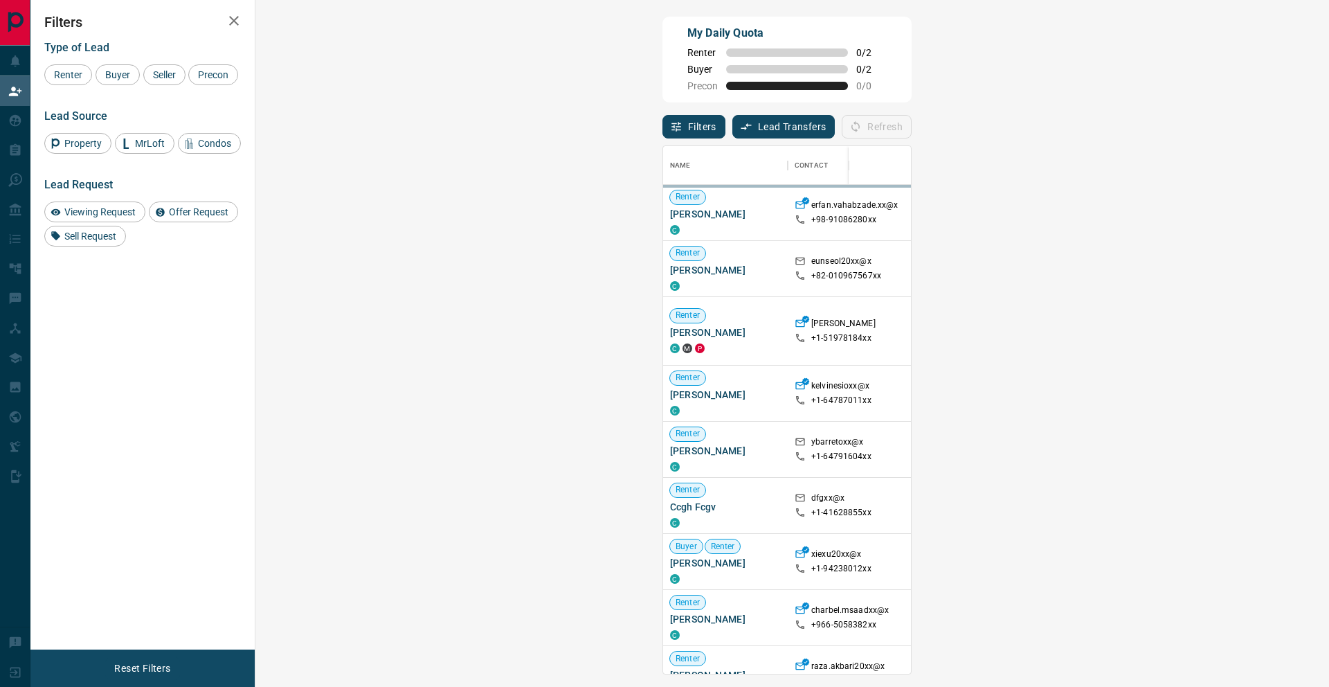
scroll to position [527, 1044]
